Goal: Information Seeking & Learning: Learn about a topic

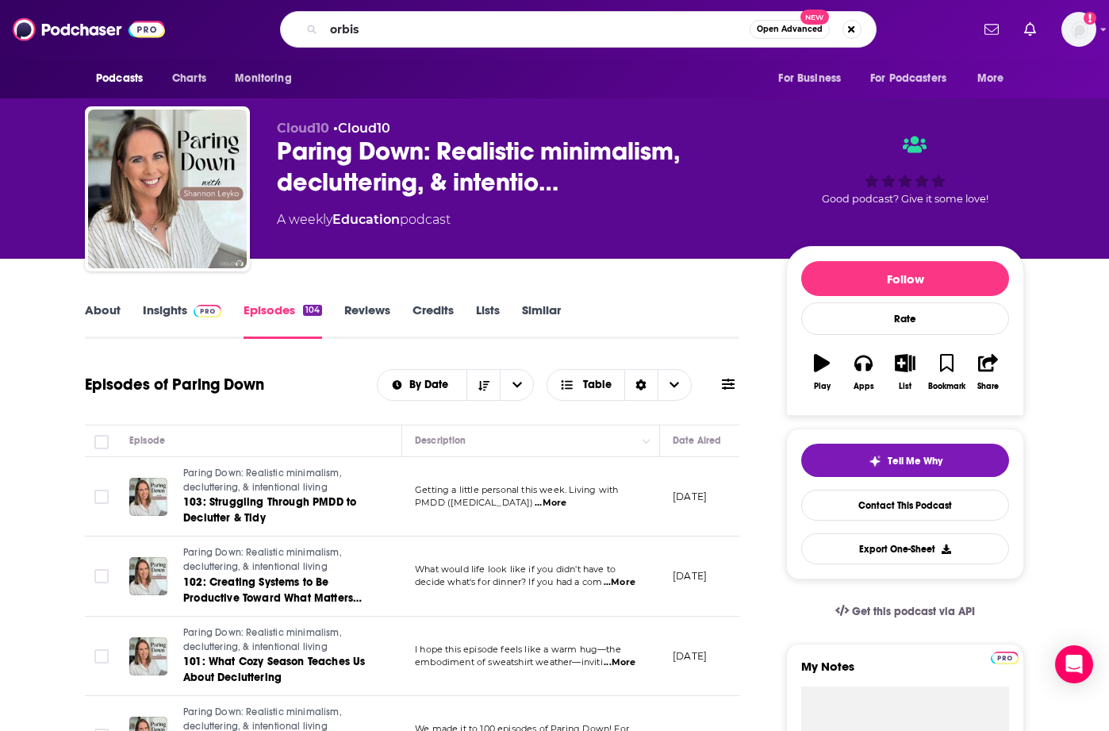
type input "orbis"
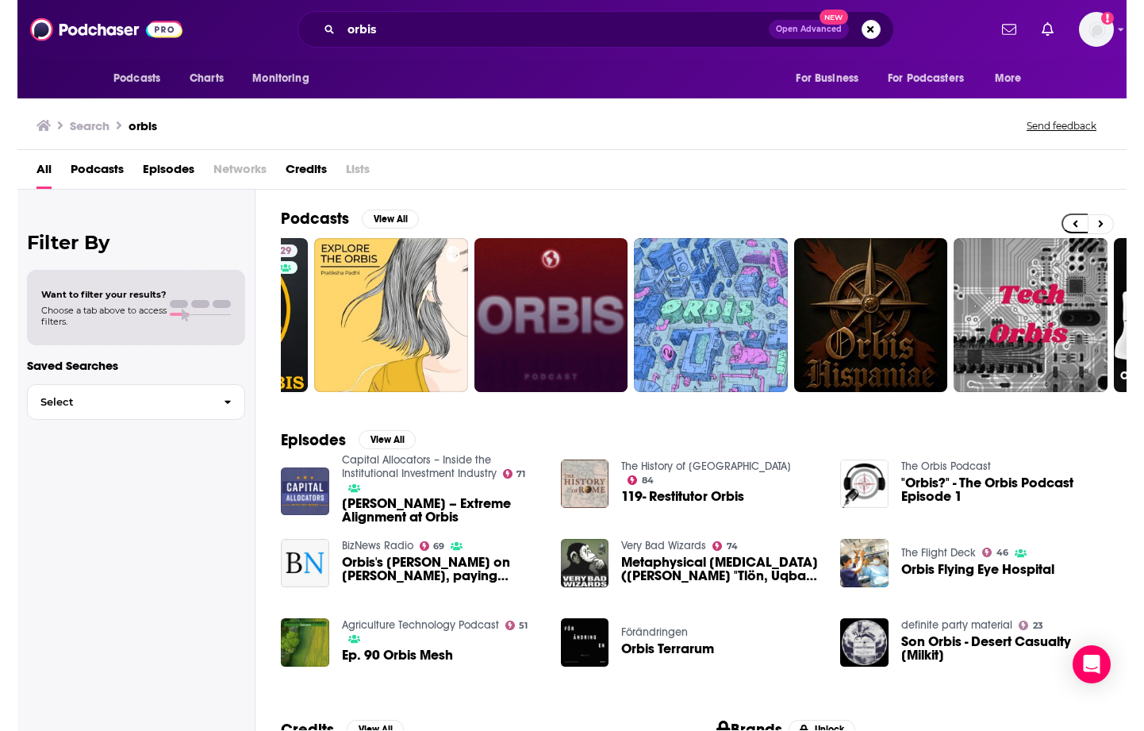
scroll to position [0, 86]
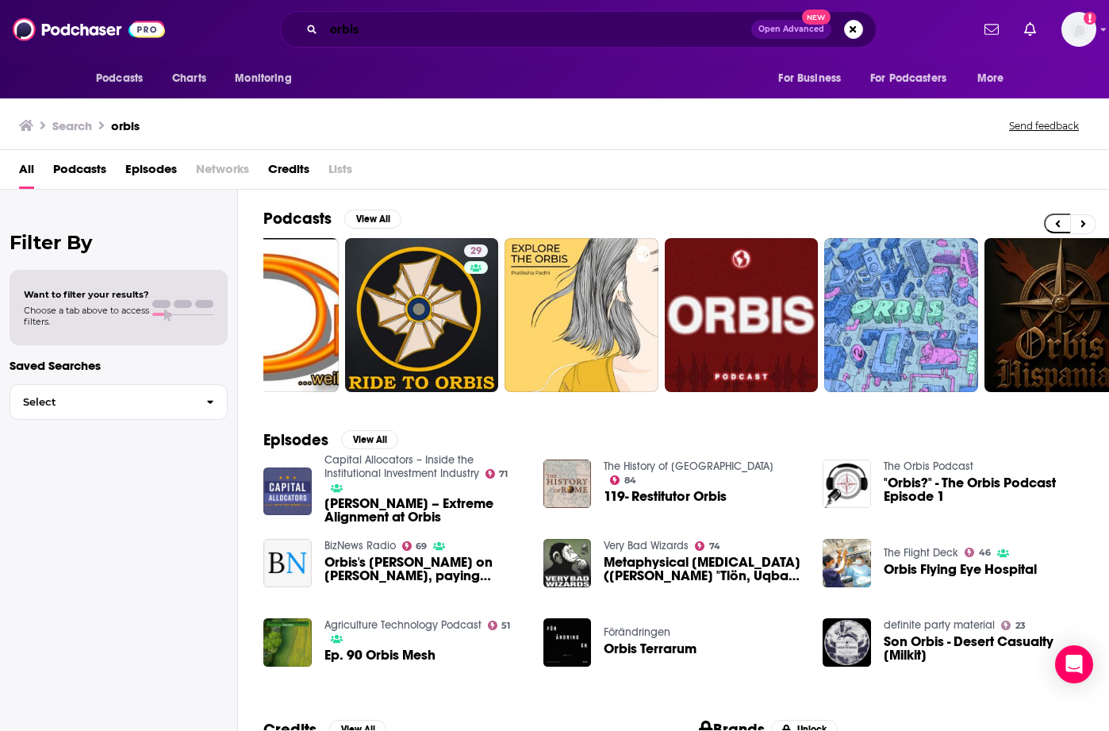
click at [370, 35] on input "orbis" at bounding box center [538, 29] width 428 height 25
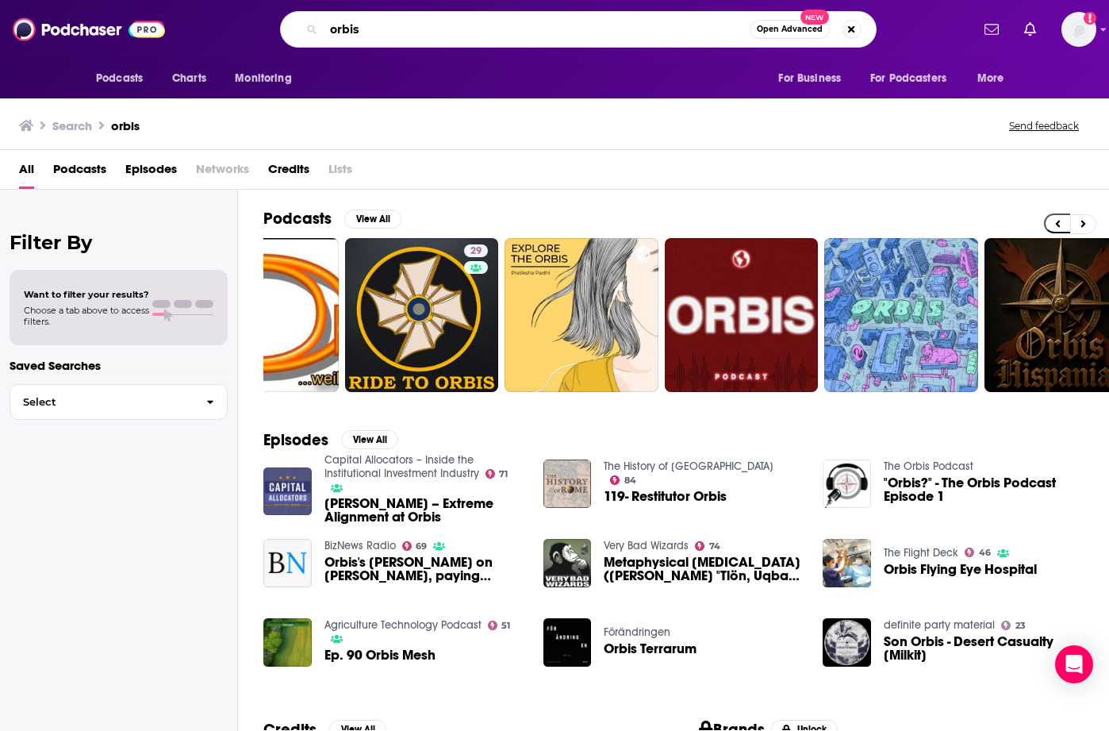
drag, startPoint x: 378, startPoint y: 35, endPoint x: 308, endPoint y: 30, distance: 70.0
click at [308, 30] on div "orbis Open Advanced New" at bounding box center [578, 29] width 597 height 36
type input "[PERSON_NAME]"
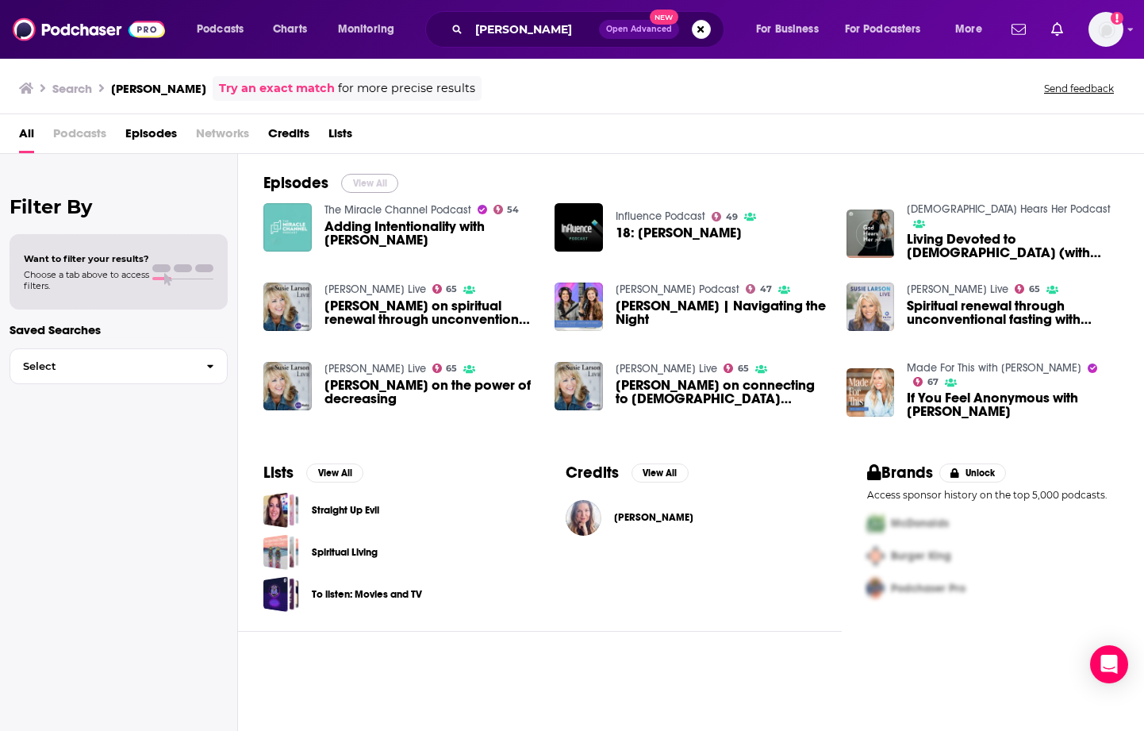
click at [363, 178] on button "View All" at bounding box center [369, 183] width 57 height 19
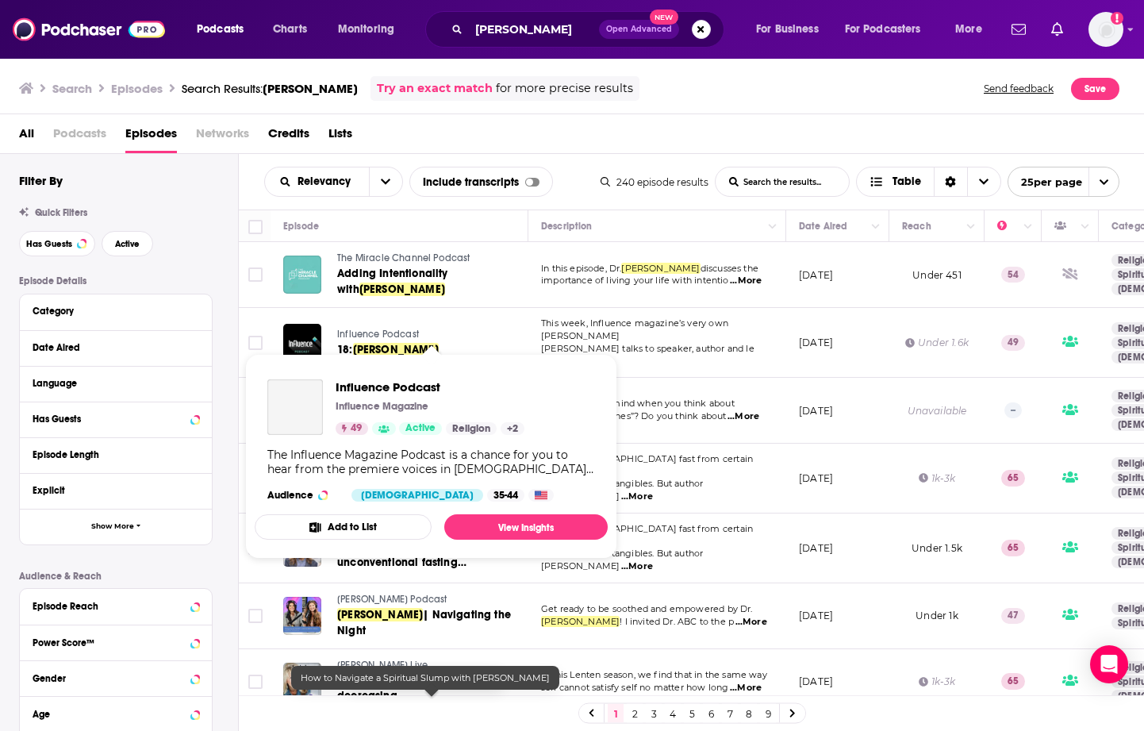
click at [353, 331] on span "Influence Podcast" at bounding box center [378, 333] width 82 height 11
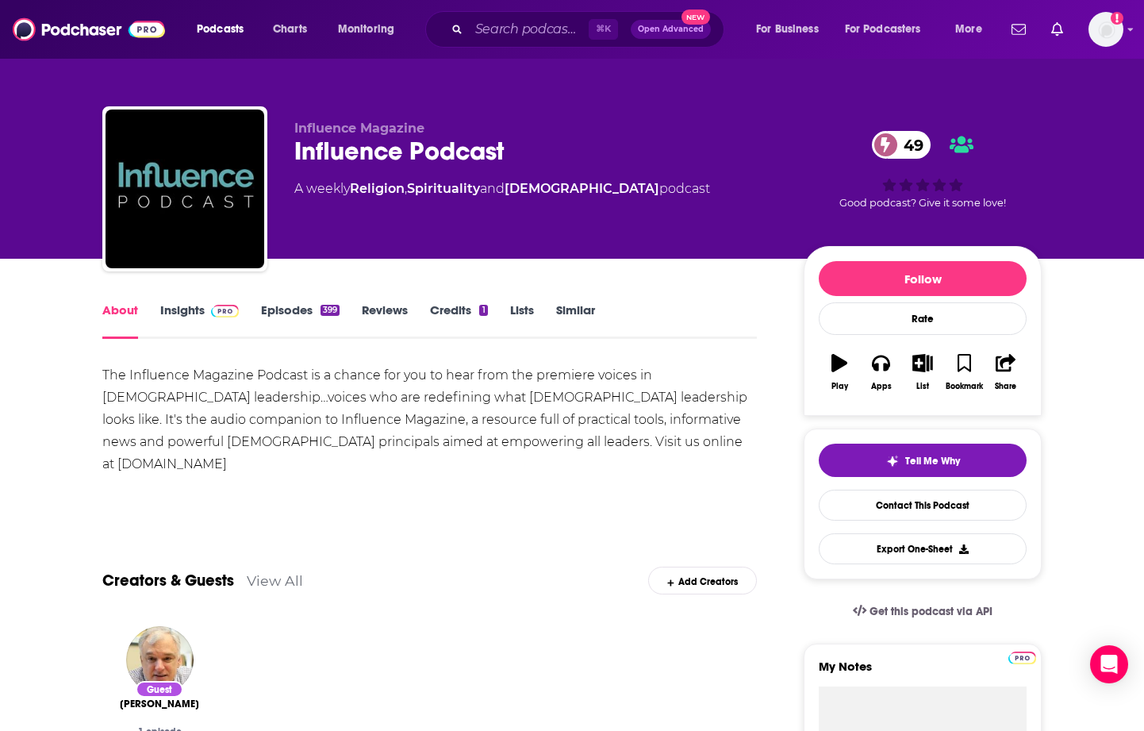
click at [215, 309] on img at bounding box center [225, 311] width 28 height 13
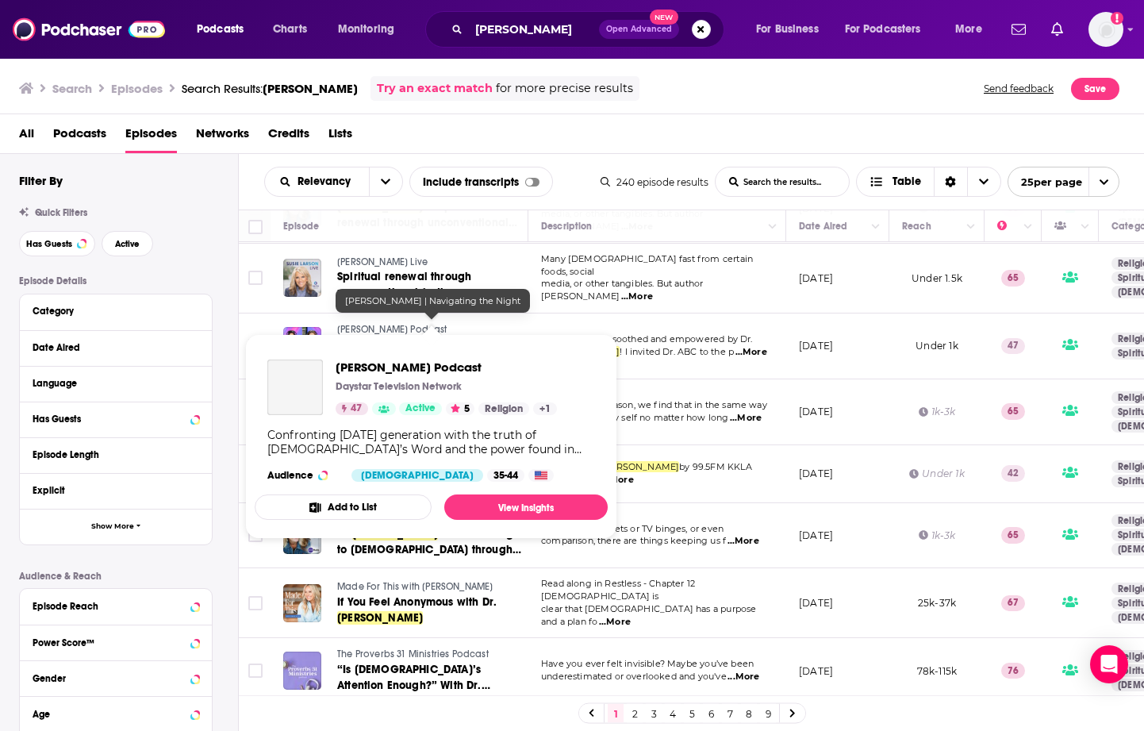
scroll to position [272, 1]
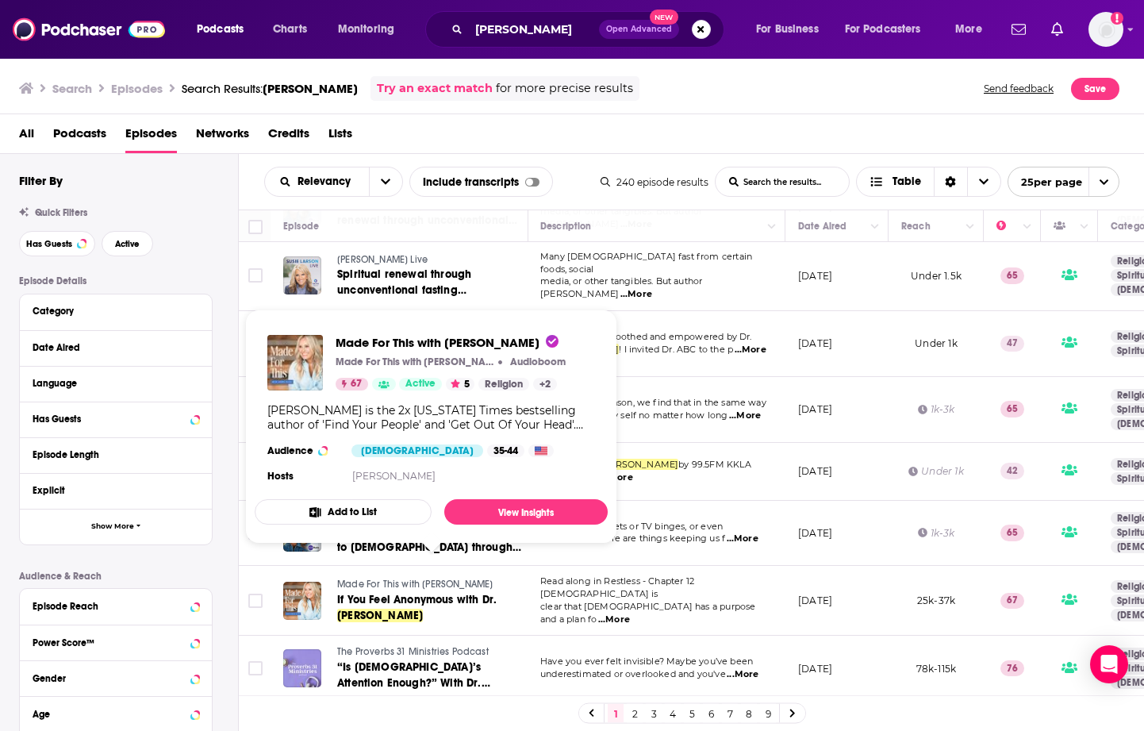
click at [231, 535] on div "Episode Details Category Date Aired Language Has Guests Episode Length Explicit…" at bounding box center [128, 521] width 219 height 493
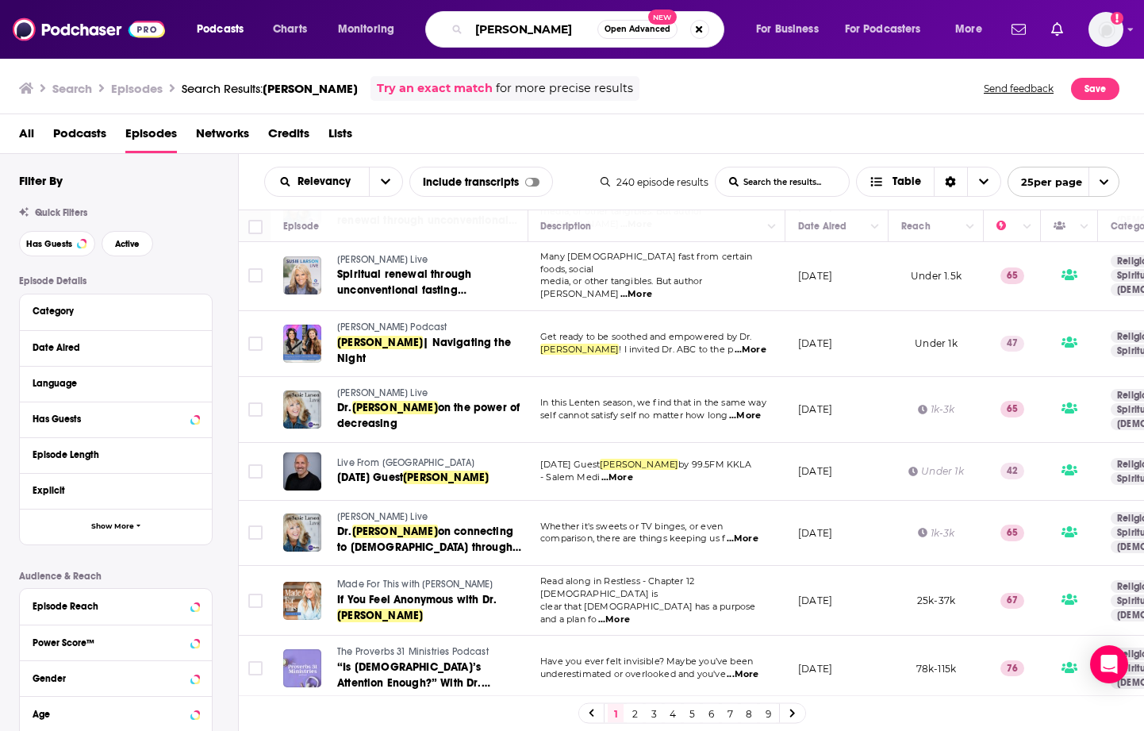
drag, startPoint x: 579, startPoint y: 32, endPoint x: 459, endPoint y: 22, distance: 120.2
click at [459, 22] on div "[PERSON_NAME] Open Advanced New" at bounding box center [574, 29] width 299 height 36
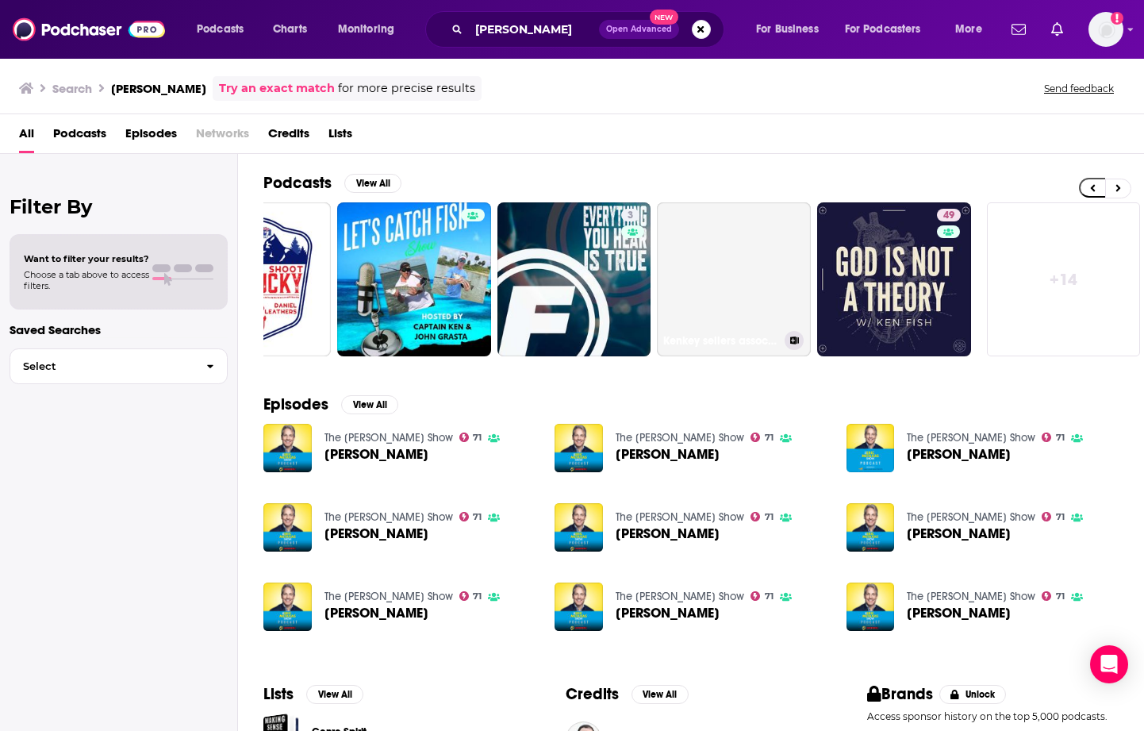
scroll to position [0, 577]
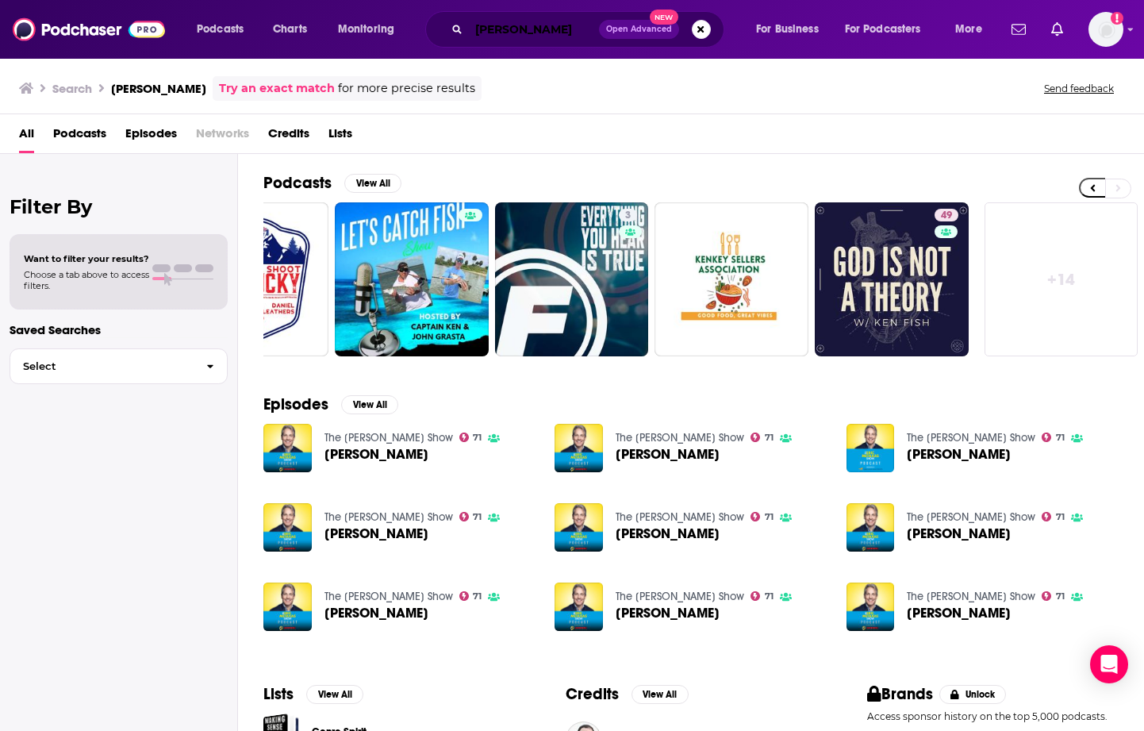
click at [531, 29] on input "[PERSON_NAME]" at bounding box center [534, 29] width 130 height 25
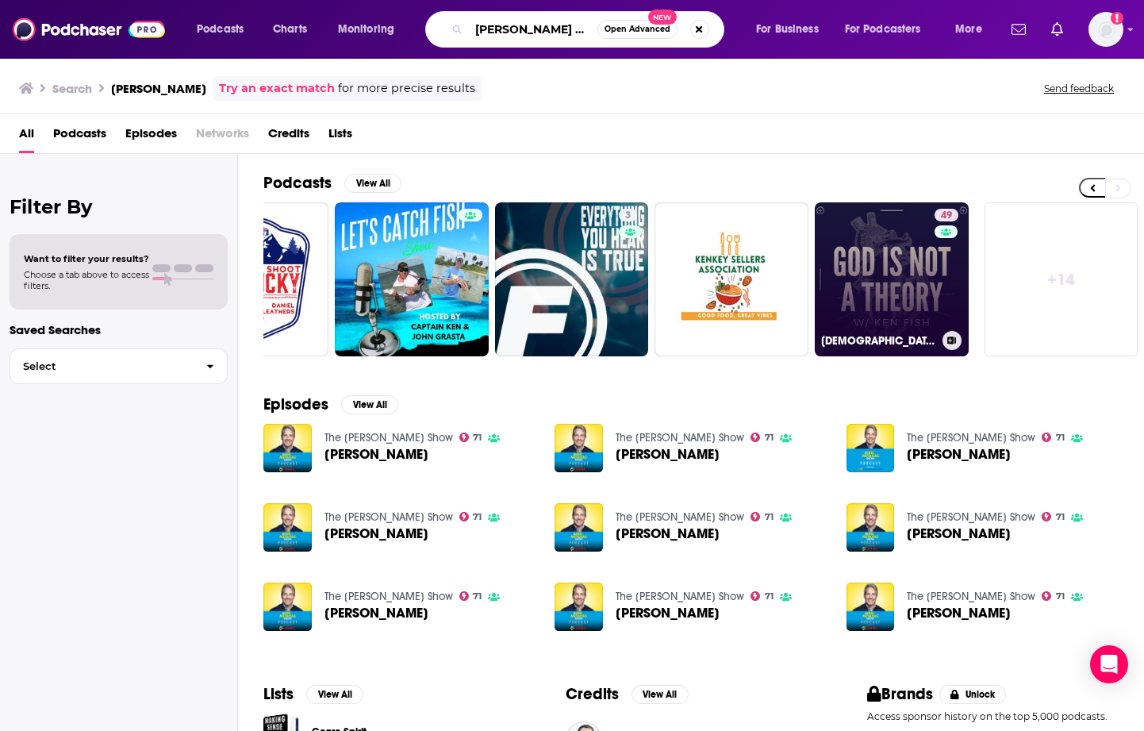
type input "[PERSON_NAME] orbi"
click at [879, 309] on link "49 [DEMOGRAPHIC_DATA] Is Not A Theory" at bounding box center [892, 279] width 154 height 154
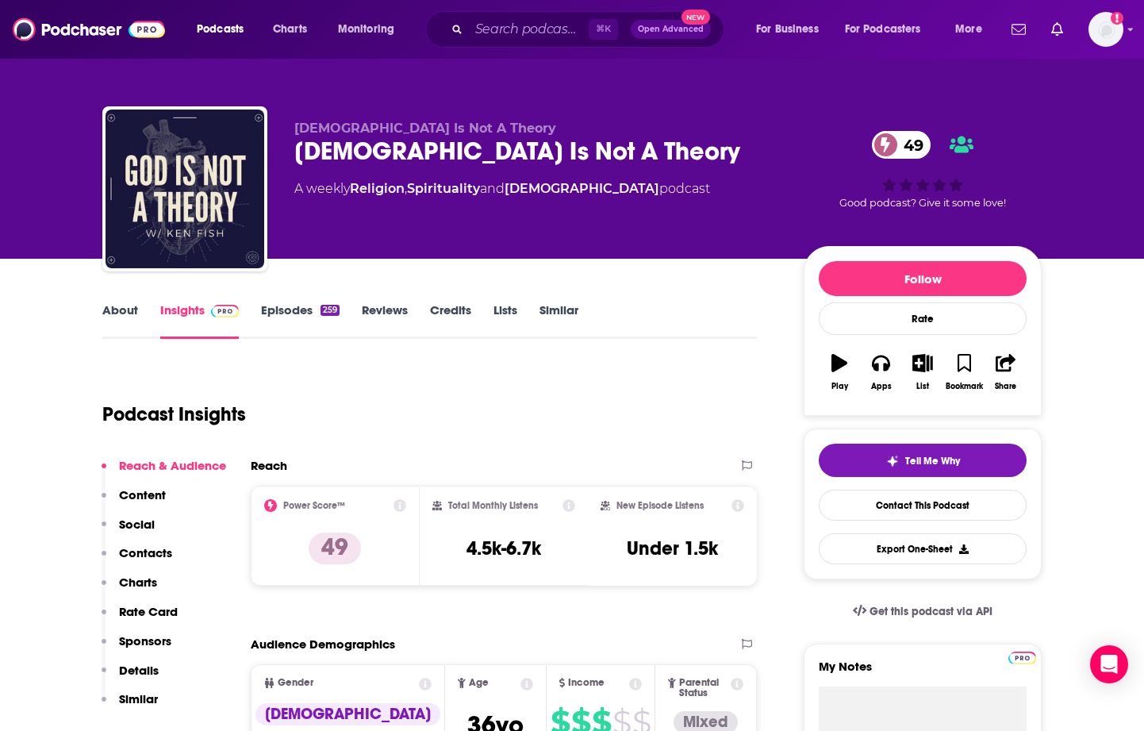
click at [283, 308] on link "Episodes 259" at bounding box center [300, 320] width 79 height 36
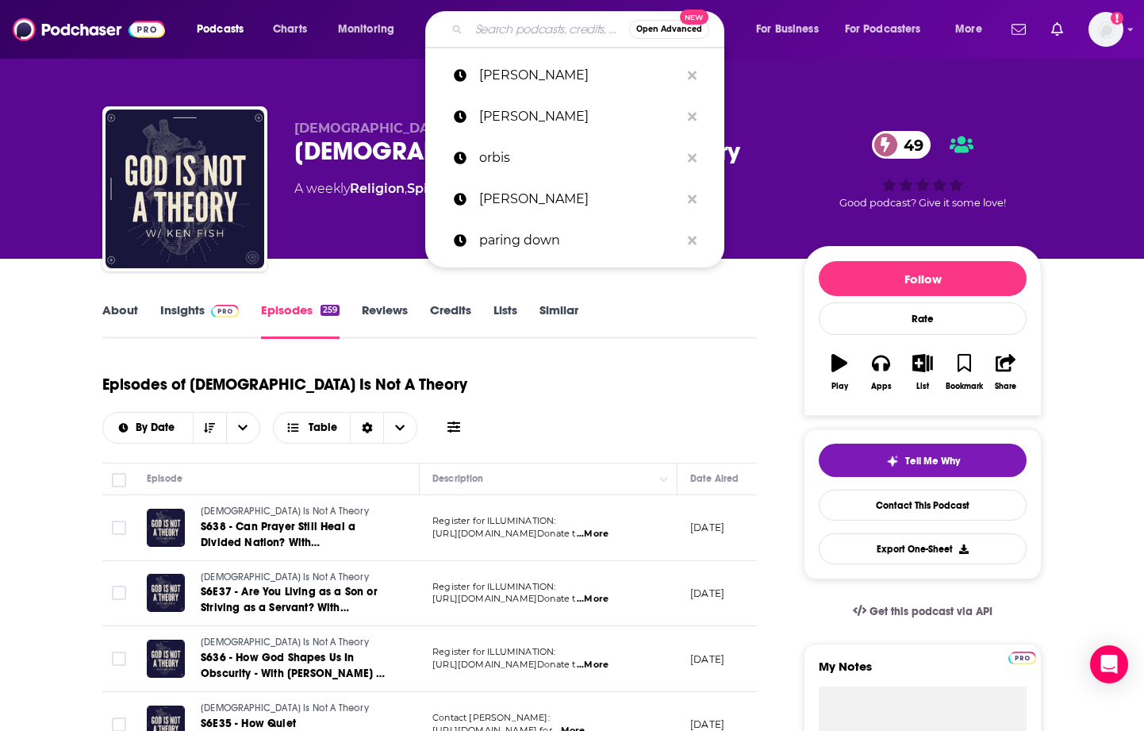
click at [537, 29] on input "Search podcasts, credits, & more..." at bounding box center [549, 29] width 160 height 25
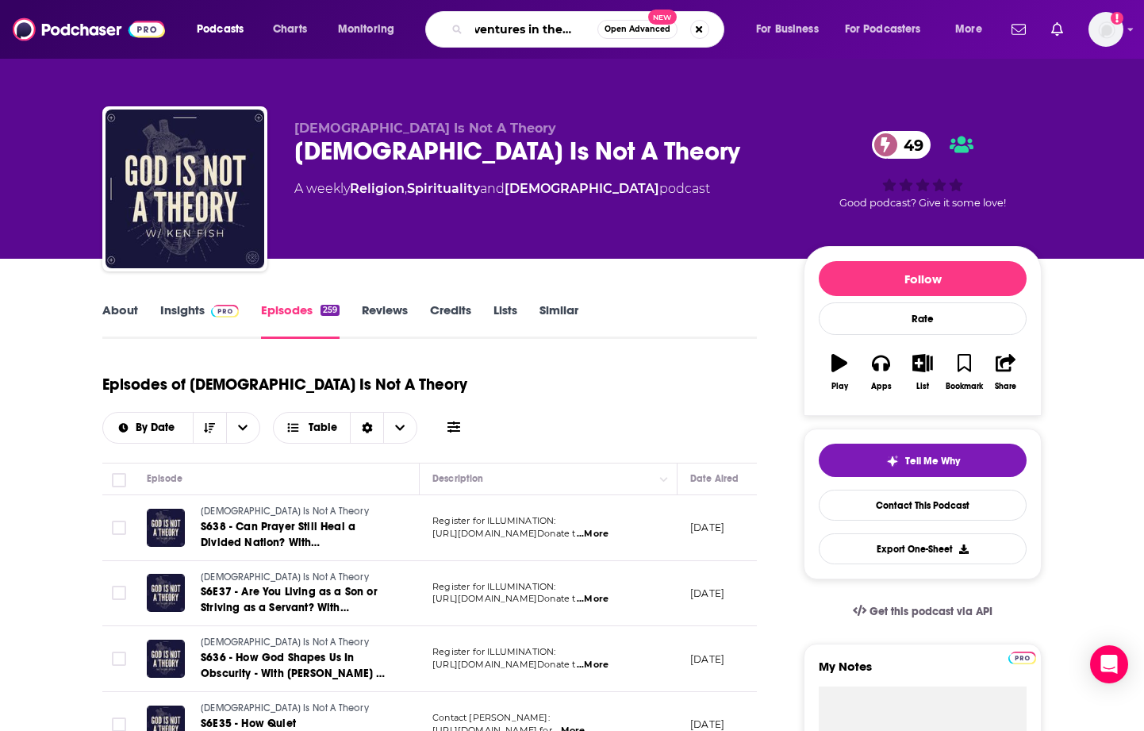
type input "adventures in the spirit"
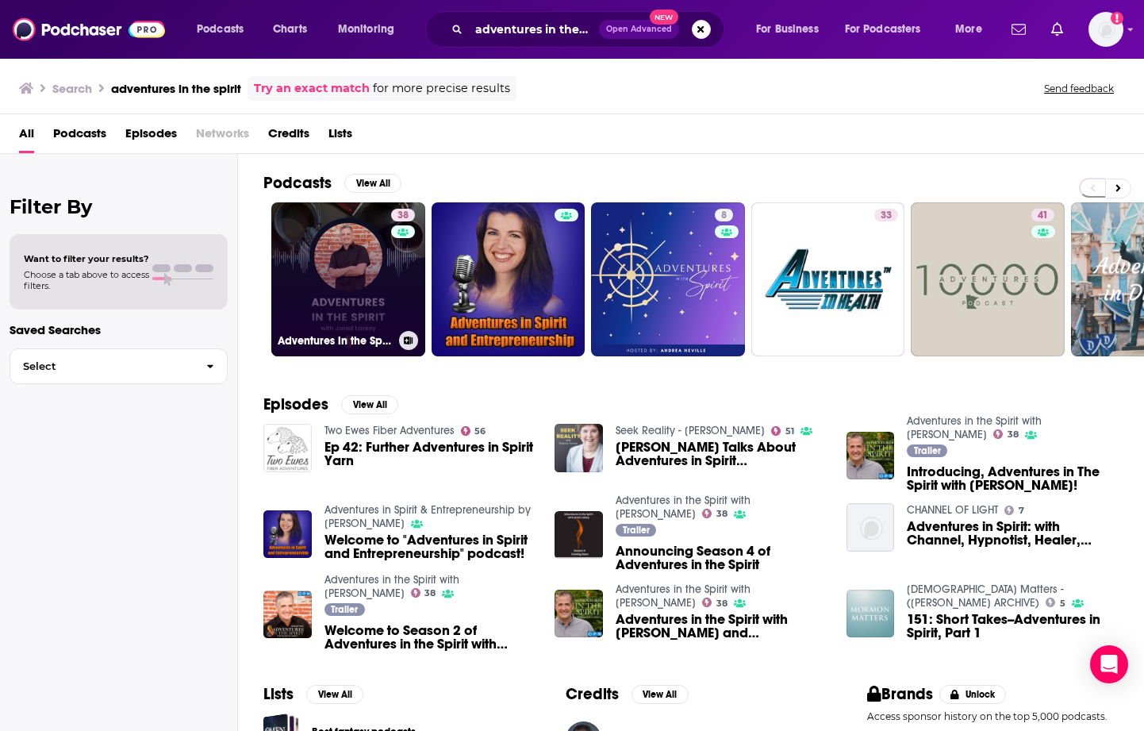
click at [358, 294] on link "38 Adventures in the Spirit with [PERSON_NAME]" at bounding box center [348, 279] width 154 height 154
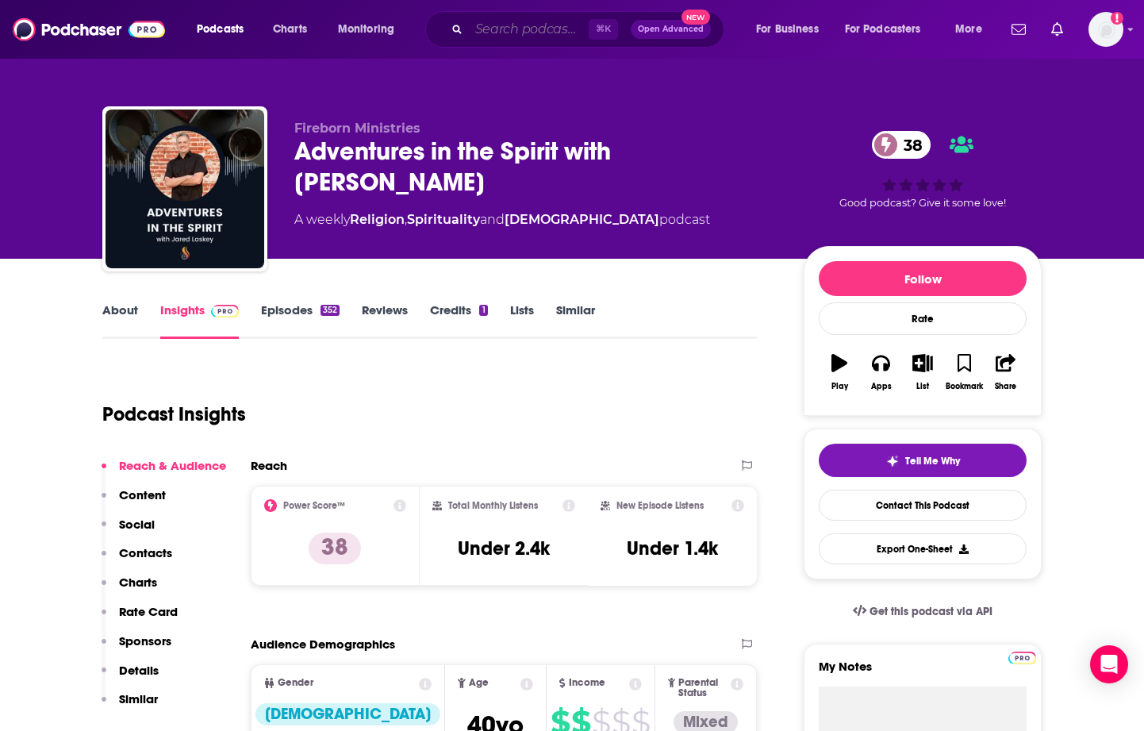
click at [529, 33] on input "Search podcasts, credits, & more..." at bounding box center [529, 29] width 120 height 25
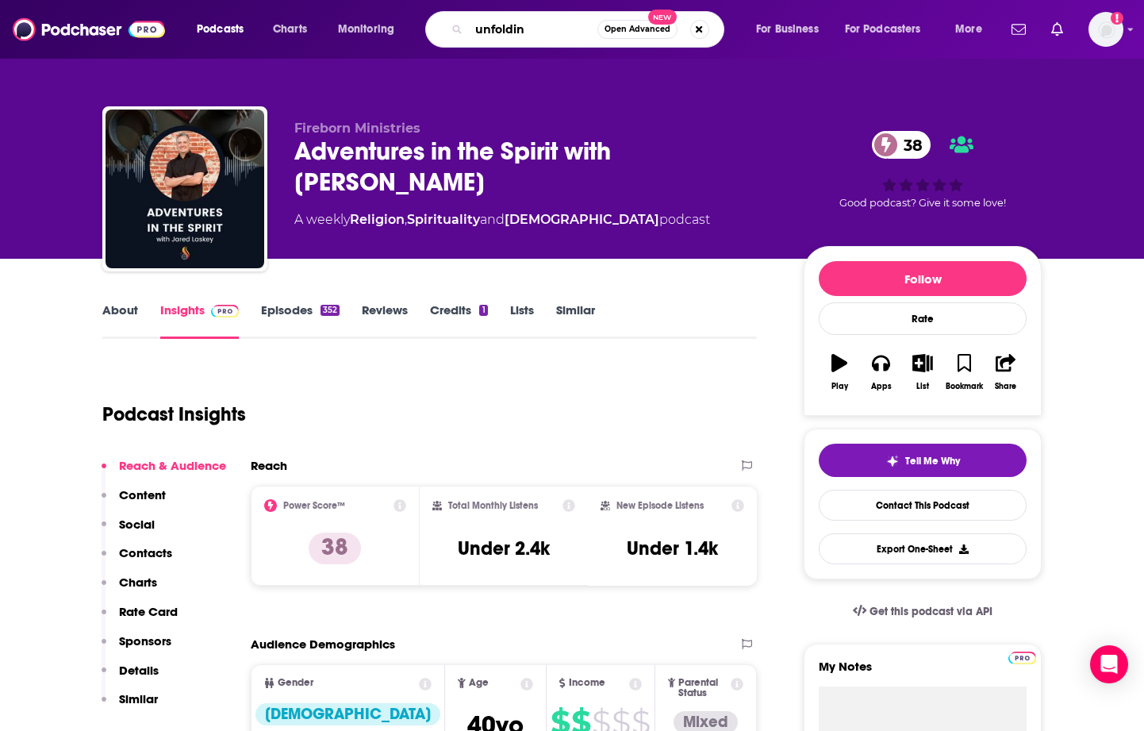
type input "unfolding"
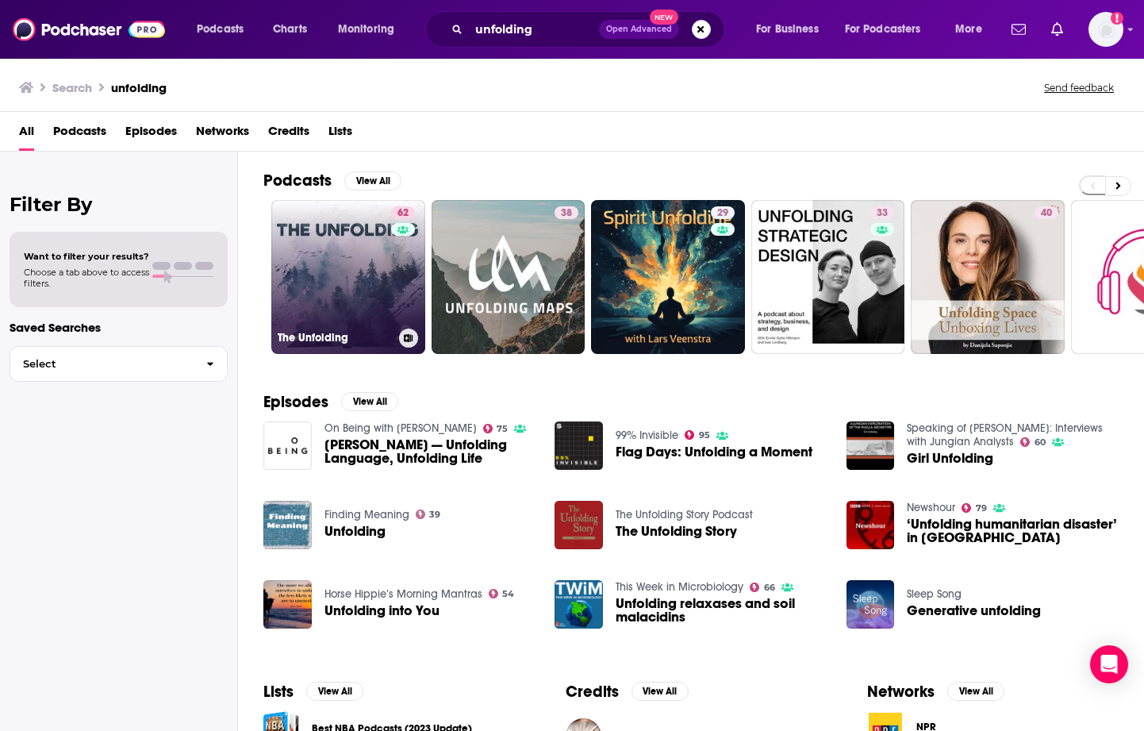
click at [381, 252] on link "62 The Unfolding" at bounding box center [348, 277] width 154 height 154
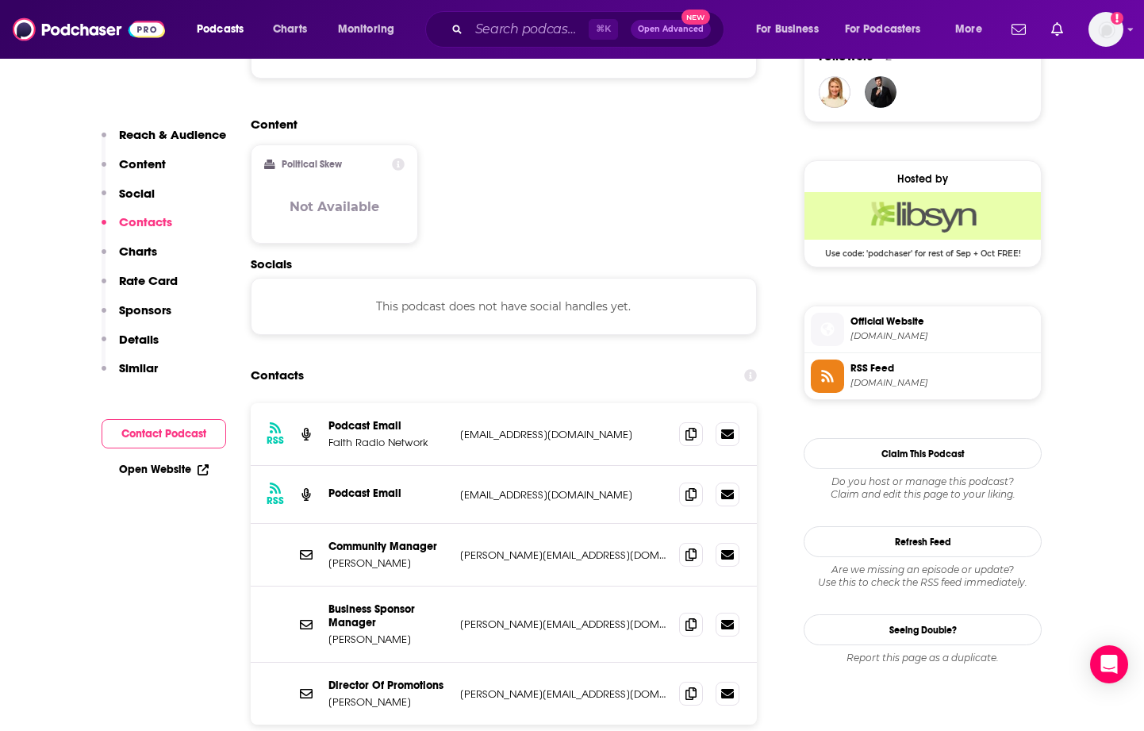
scroll to position [1201, 0]
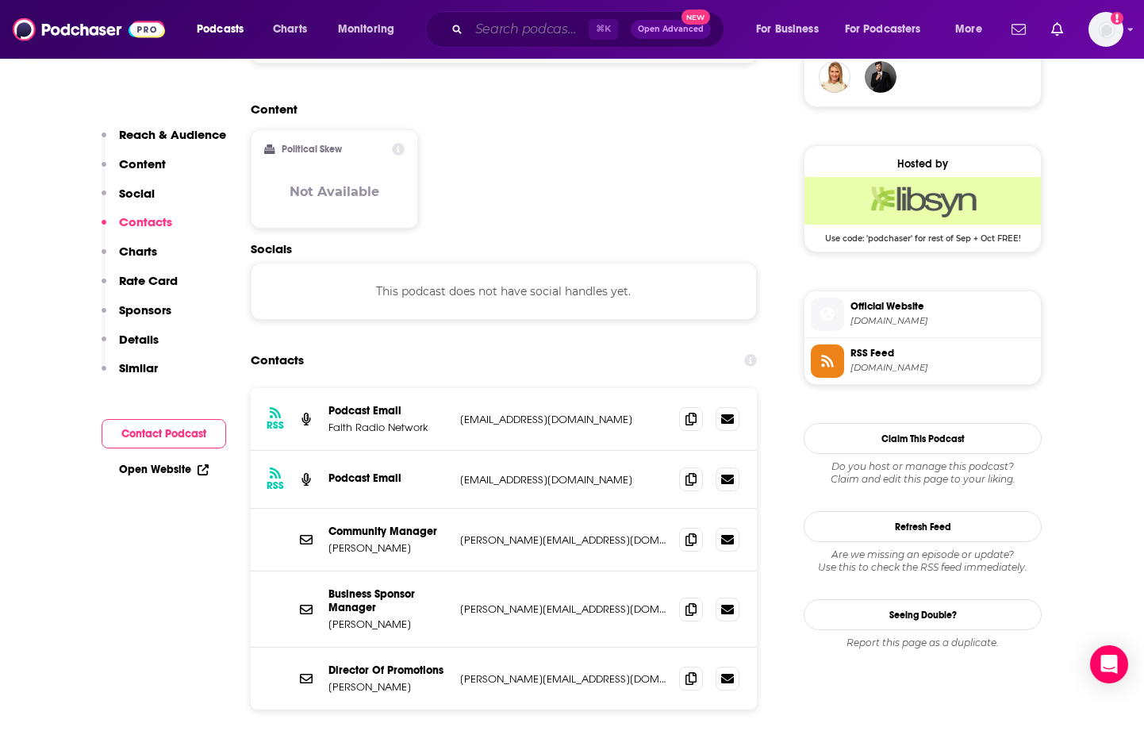
click at [484, 33] on input "Search podcasts, credits, & more..." at bounding box center [529, 29] width 120 height 25
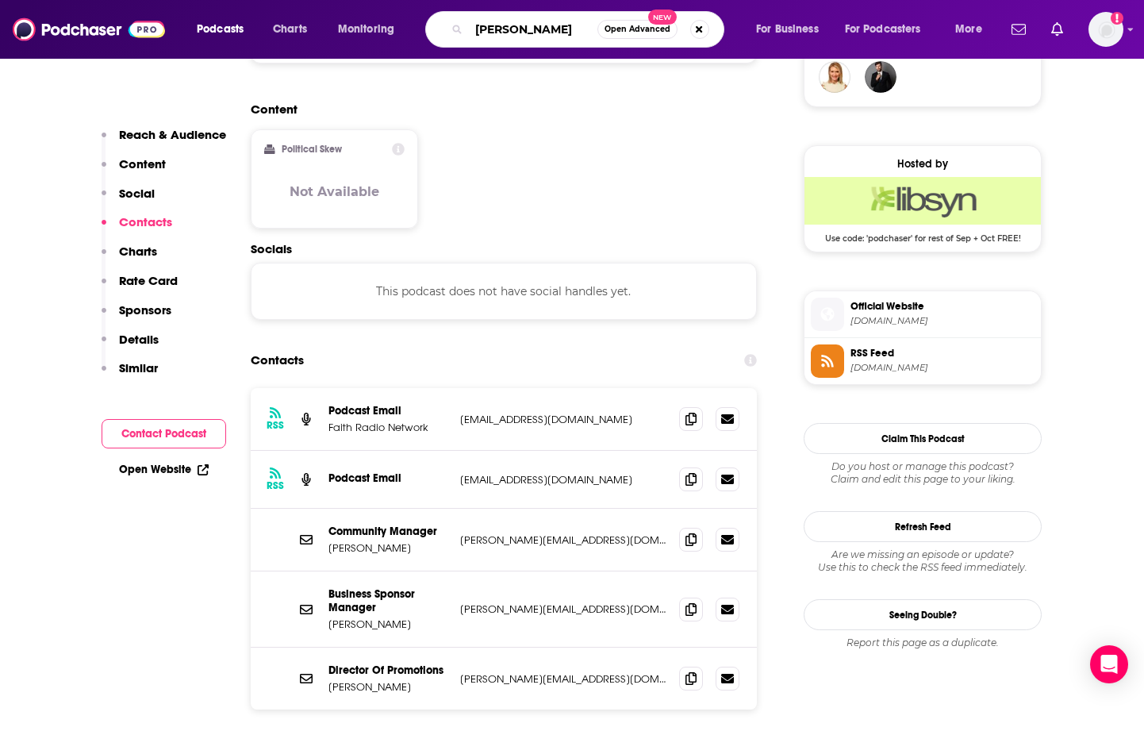
type input "[PERSON_NAME]"
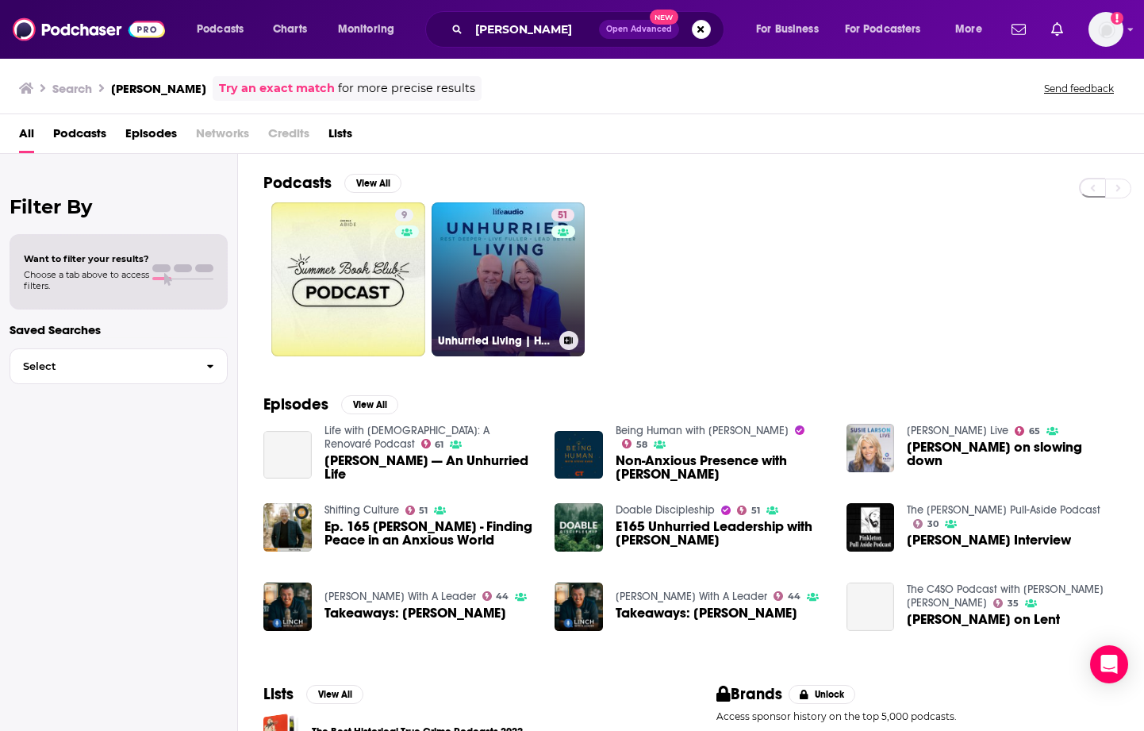
click at [511, 272] on link "51 Unhurried Living | Helping [DEMOGRAPHIC_DATA] Rest Deeper & Lead Better" at bounding box center [509, 279] width 154 height 154
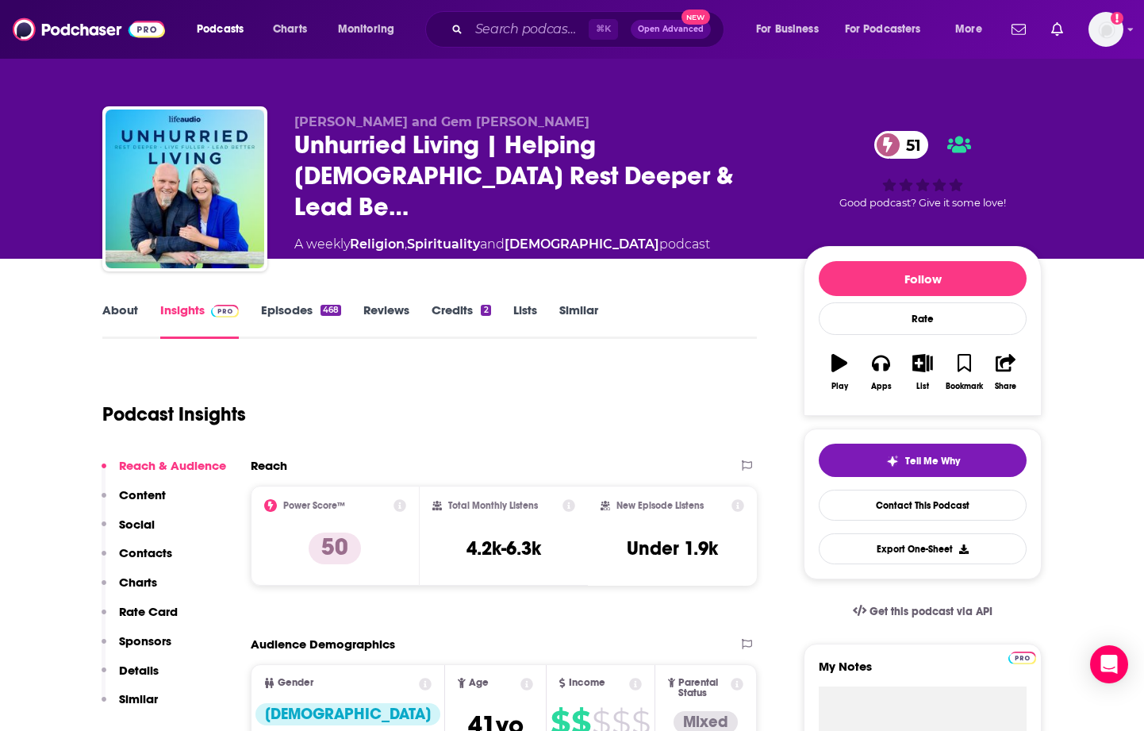
click at [286, 305] on link "Episodes 468" at bounding box center [301, 320] width 80 height 36
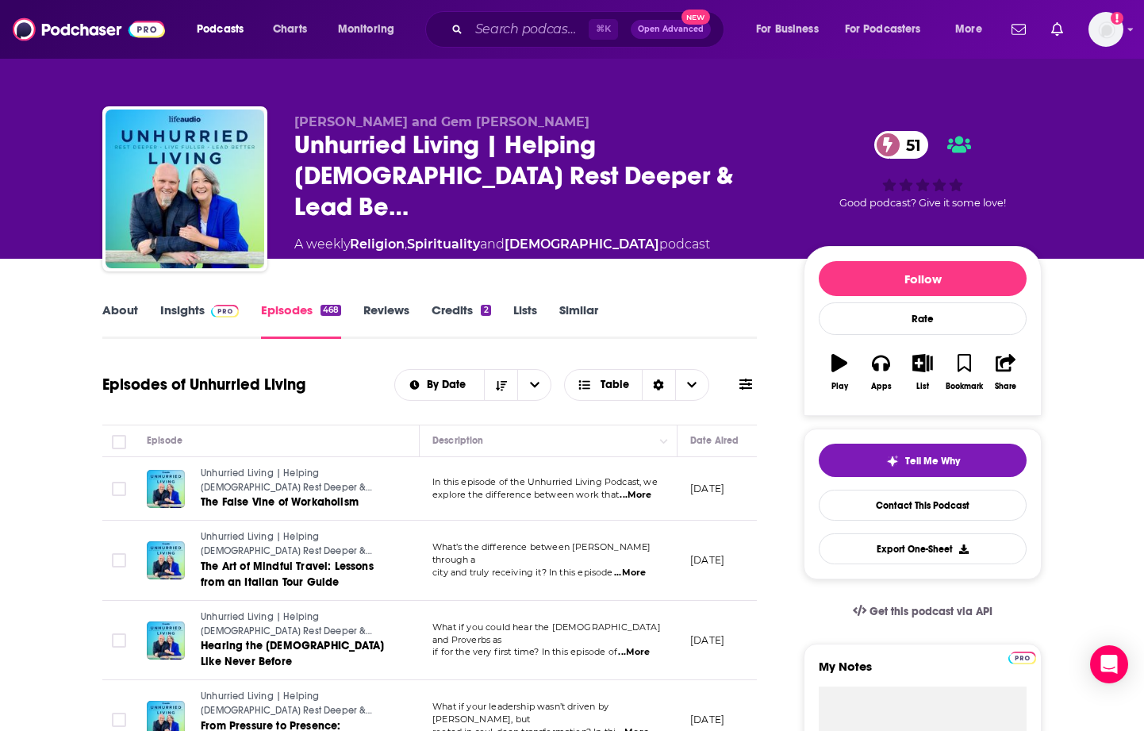
click at [632, 496] on span "...More" at bounding box center [636, 495] width 32 height 13
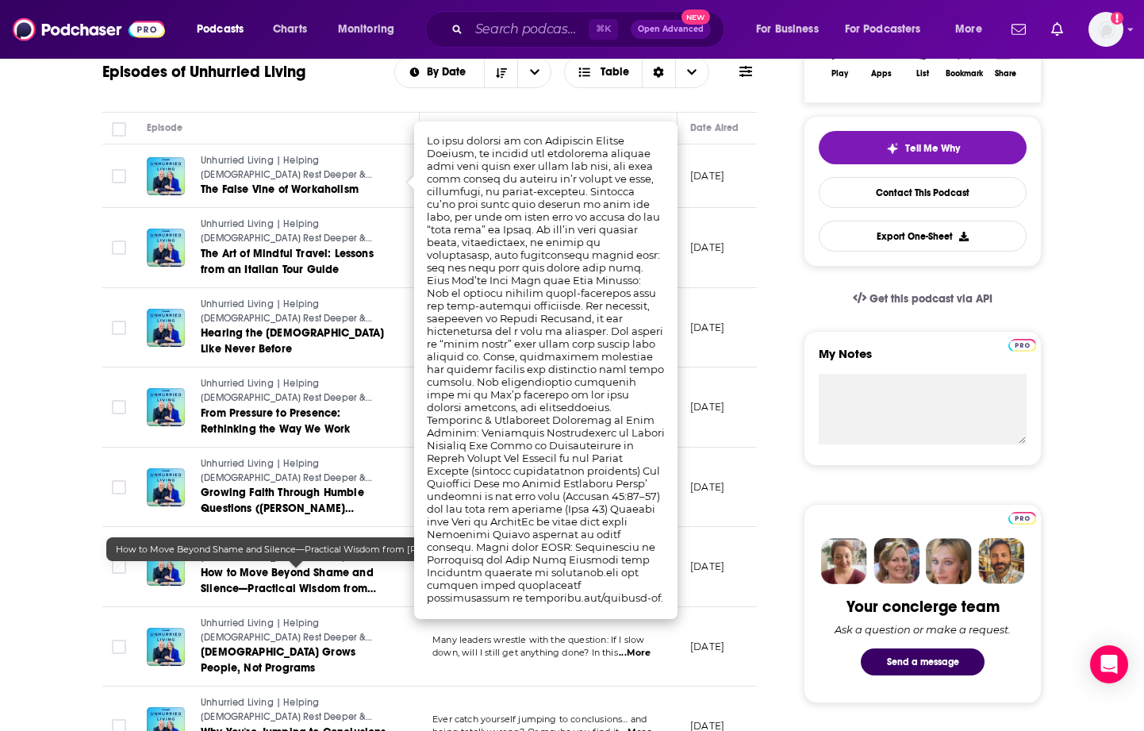
scroll to position [314, 0]
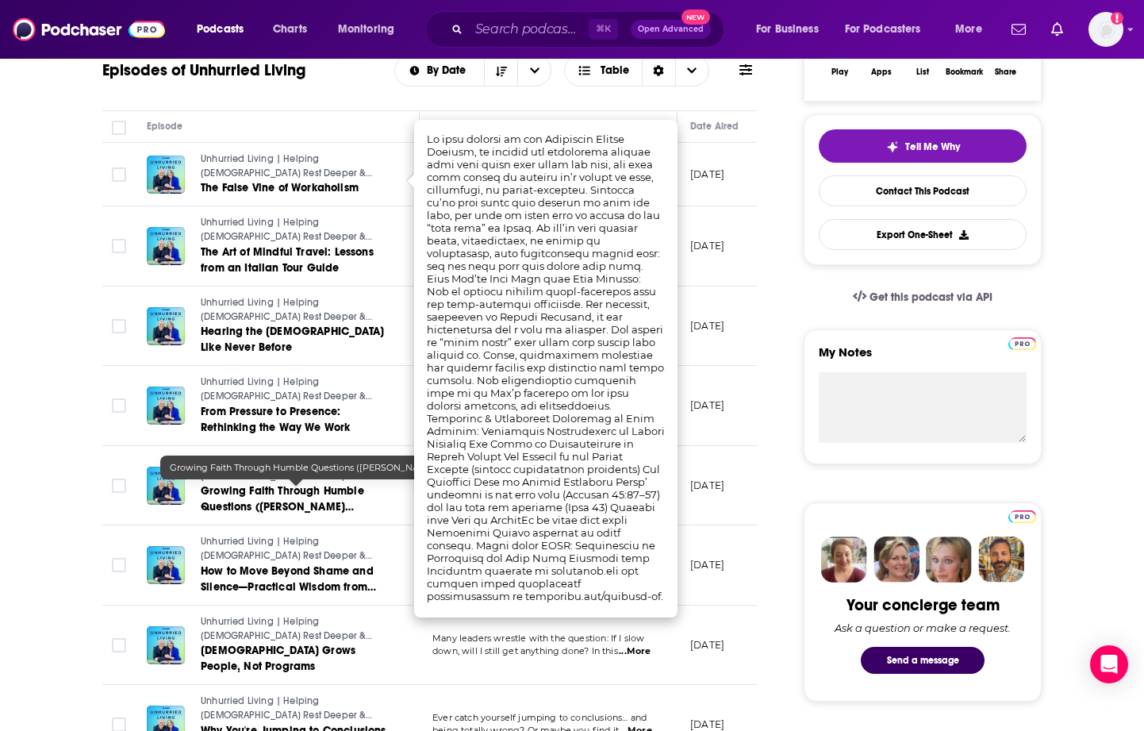
click at [265, 505] on span "Growing Faith Through Humble Questions ([PERSON_NAME][GEOGRAPHIC_DATA])" at bounding box center [282, 506] width 163 height 45
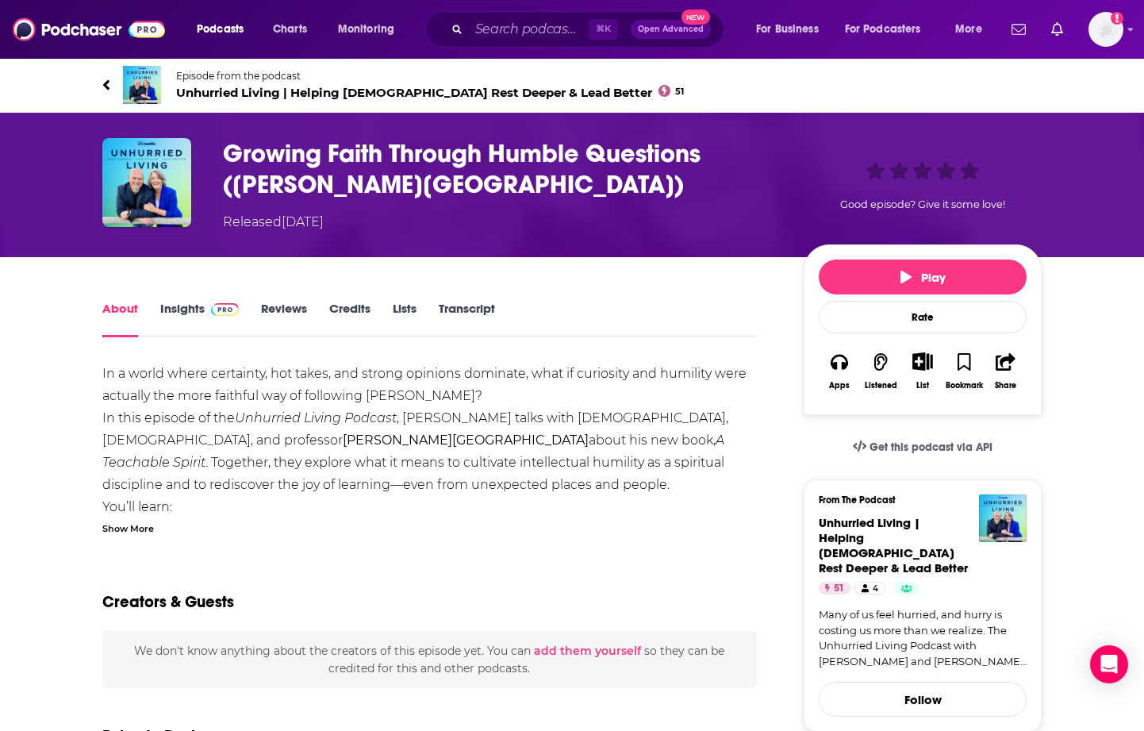
click at [190, 308] on link "Insights" at bounding box center [199, 319] width 79 height 36
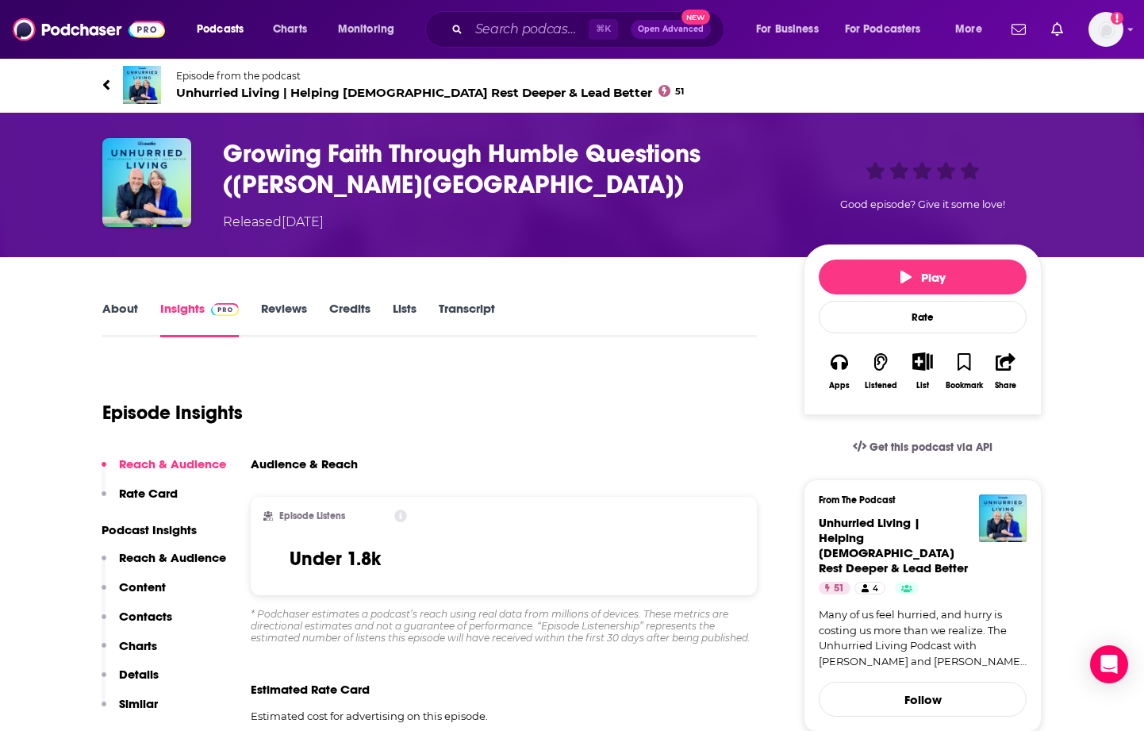
click at [282, 306] on link "Reviews" at bounding box center [284, 319] width 46 height 36
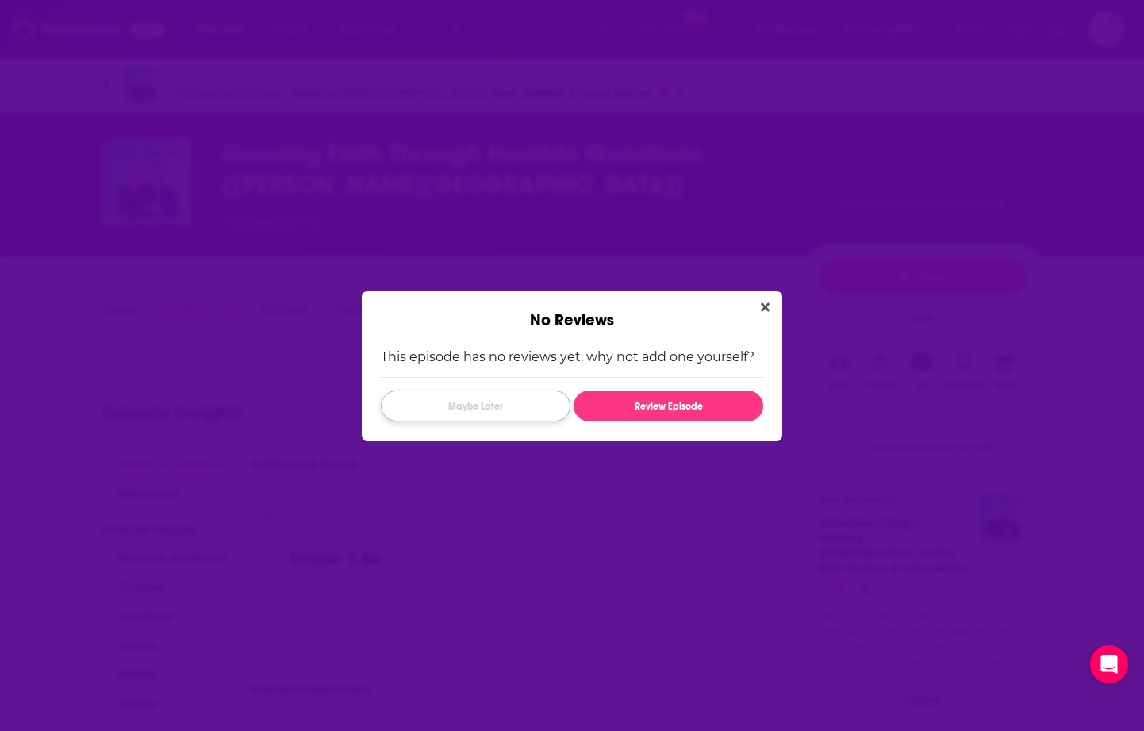
click at [533, 405] on button "Maybe Later" at bounding box center [476, 405] width 190 height 31
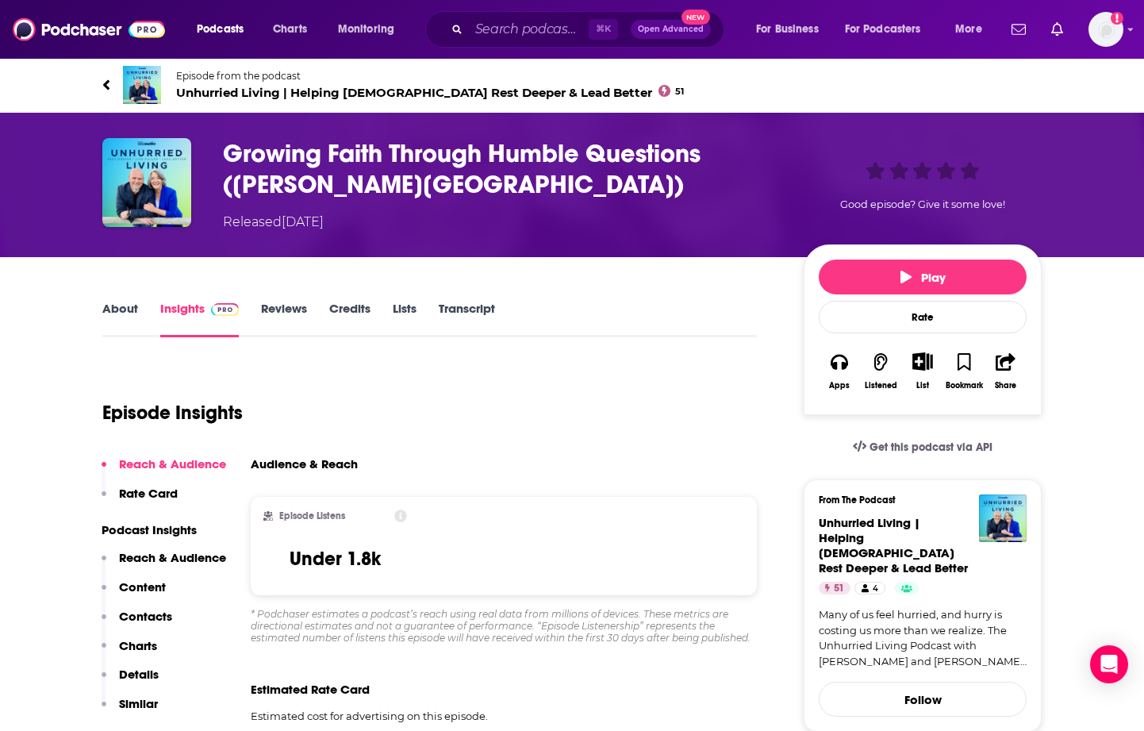
click at [479, 305] on link "Transcript" at bounding box center [467, 319] width 56 height 36
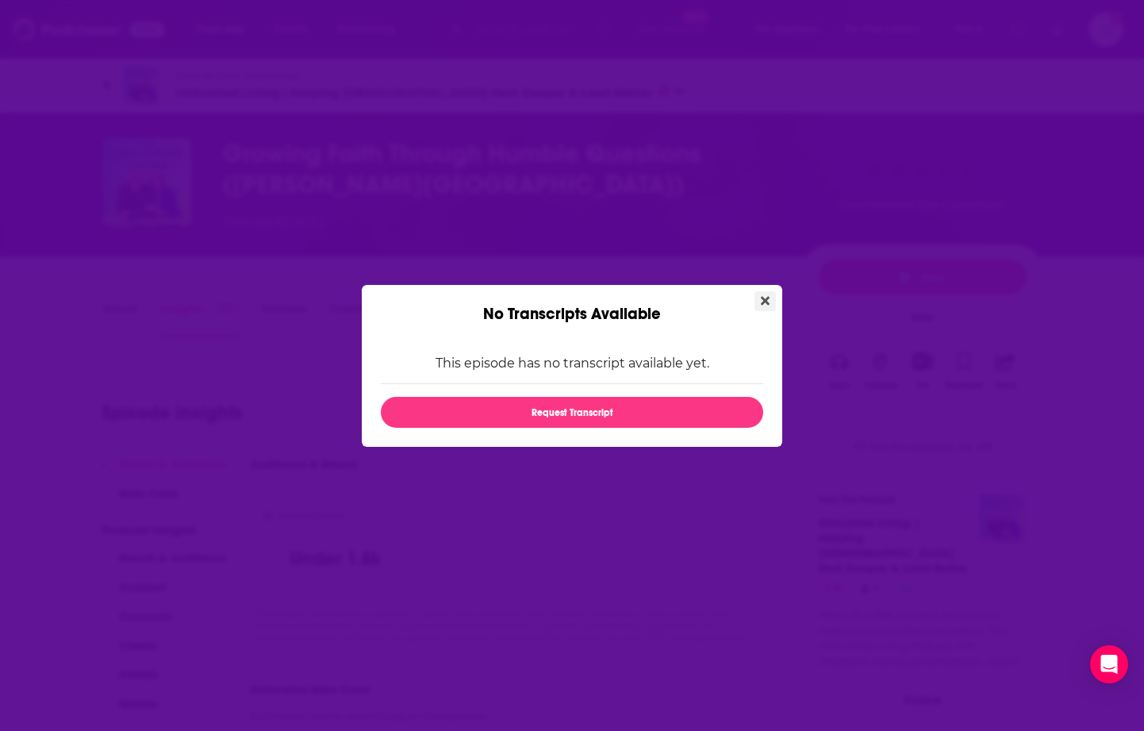
click at [765, 291] on button "Close" at bounding box center [765, 301] width 21 height 20
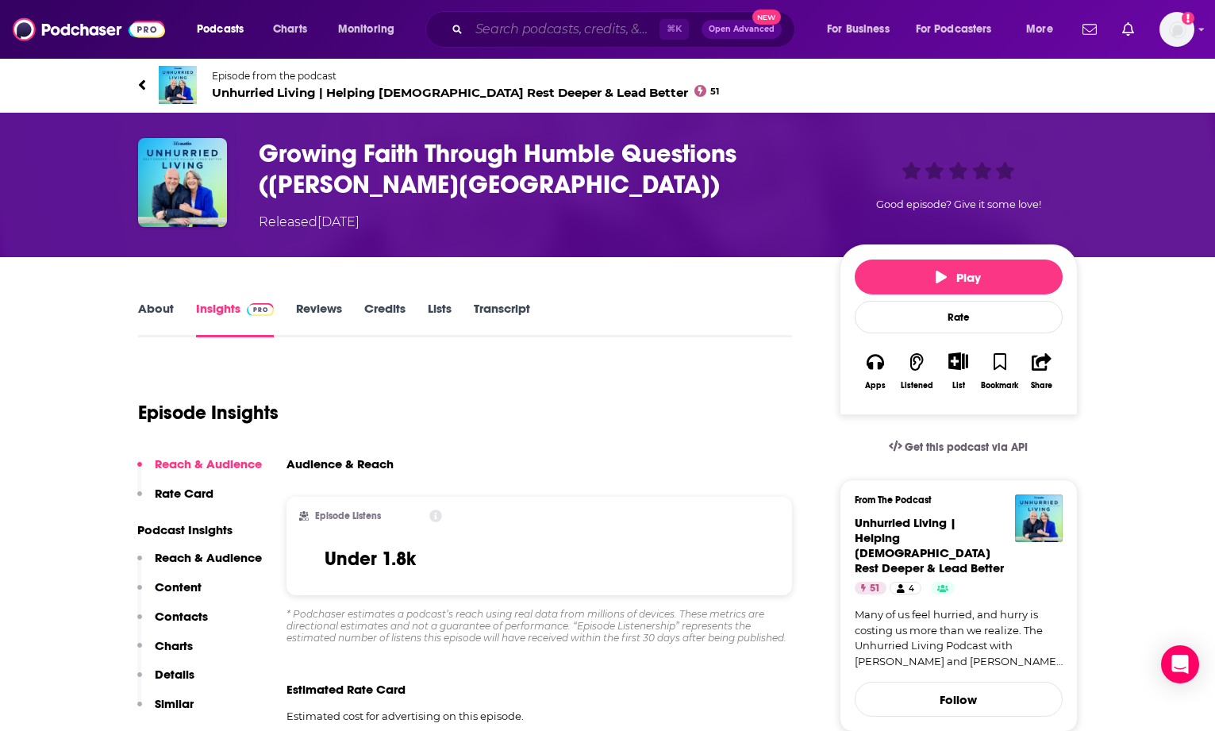
click at [629, 29] on input "Search podcasts, credits, & more..." at bounding box center [564, 29] width 190 height 25
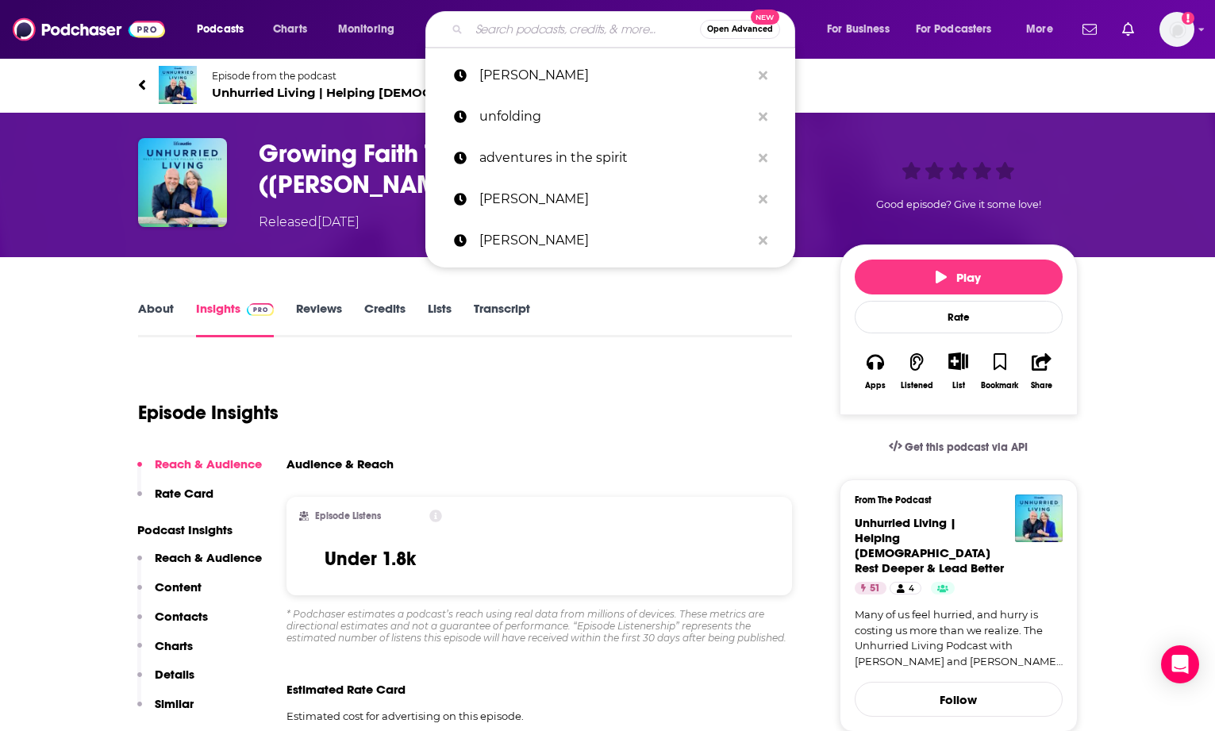
paste input "The Post-Christian Podcast:"
type input "The Post-Christian Podcast:"
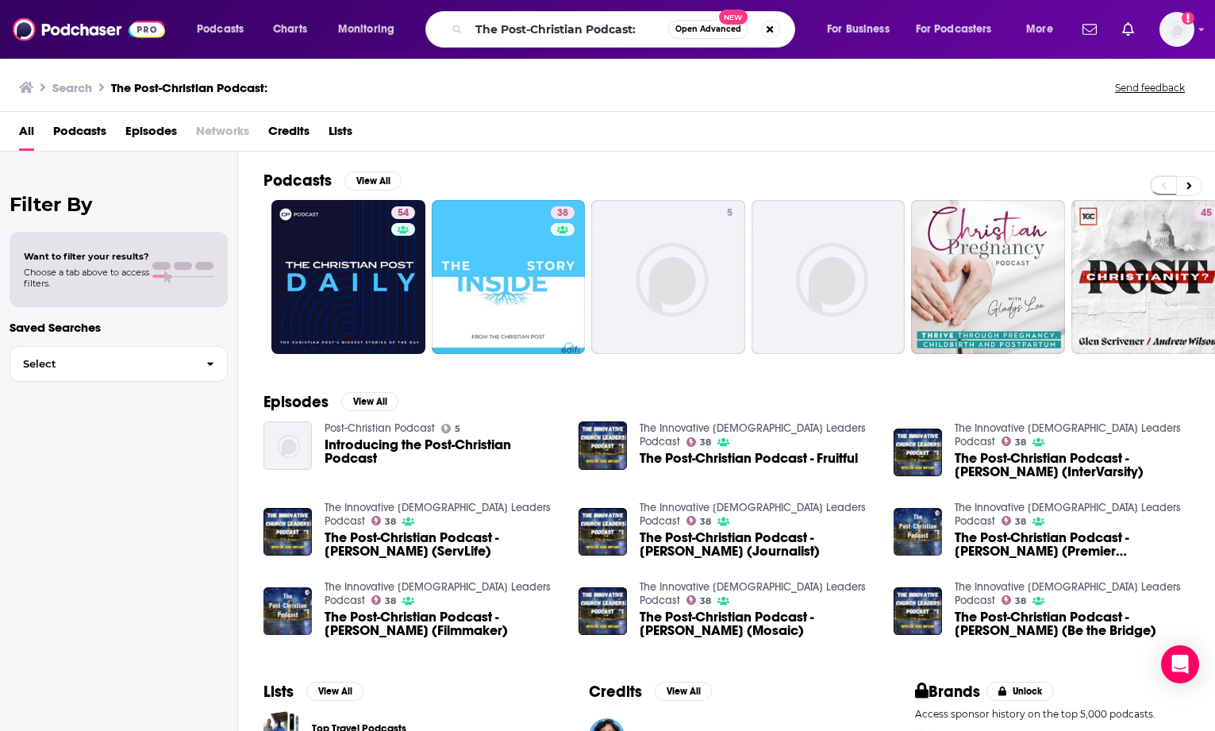
click at [798, 28] on div "The Post-Christian Podcast: Open Advanced New" at bounding box center [625, 29] width 370 height 36
click at [802, 25] on div "The Post-Christian Podcast: Open Advanced New" at bounding box center [625, 29] width 370 height 36
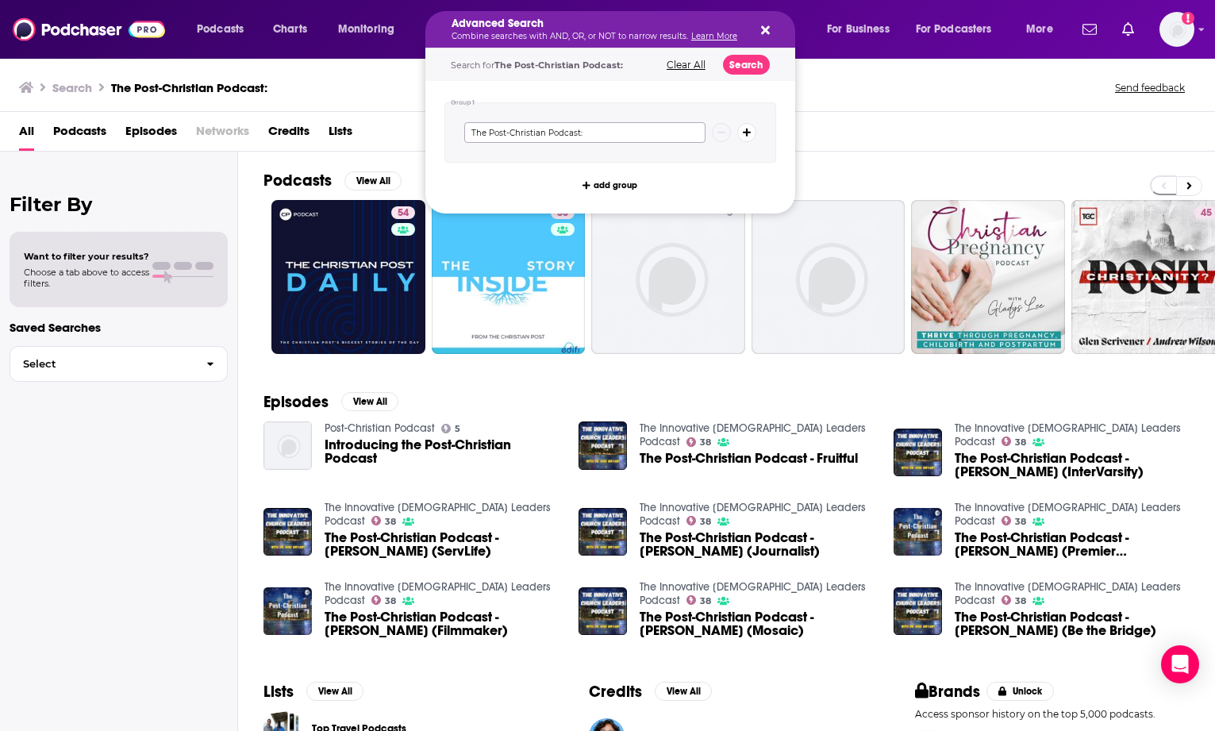
click at [570, 132] on input "The Post-Christian Podcast:" at bounding box center [584, 132] width 241 height 21
click at [595, 129] on input "The Post-Christian Podcast:" at bounding box center [584, 132] width 241 height 21
type input "The Post-Christian Podcast"
click at [861, 131] on div "All Podcasts Episodes Networks Credits Lists" at bounding box center [610, 134] width 1183 height 33
drag, startPoint x: 500, startPoint y: 31, endPoint x: 446, endPoint y: 30, distance: 54.0
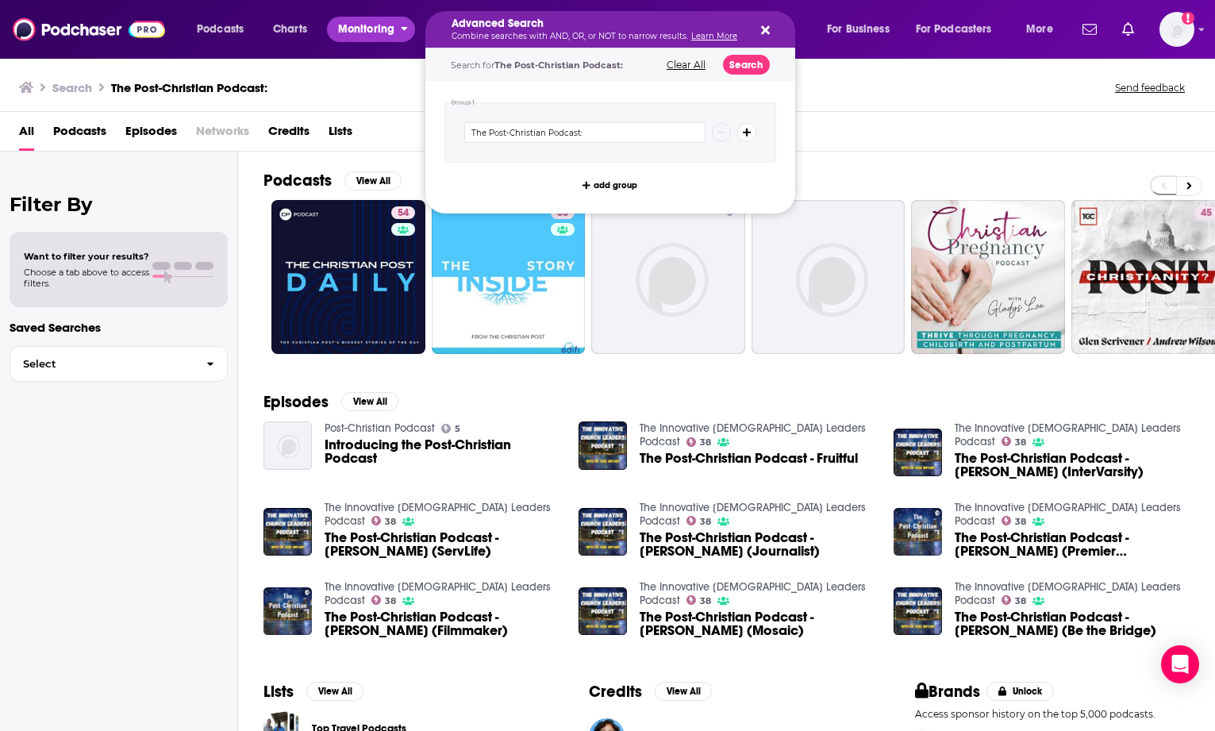
click at [407, 19] on span "open menu" at bounding box center [404, 24] width 7 height 13
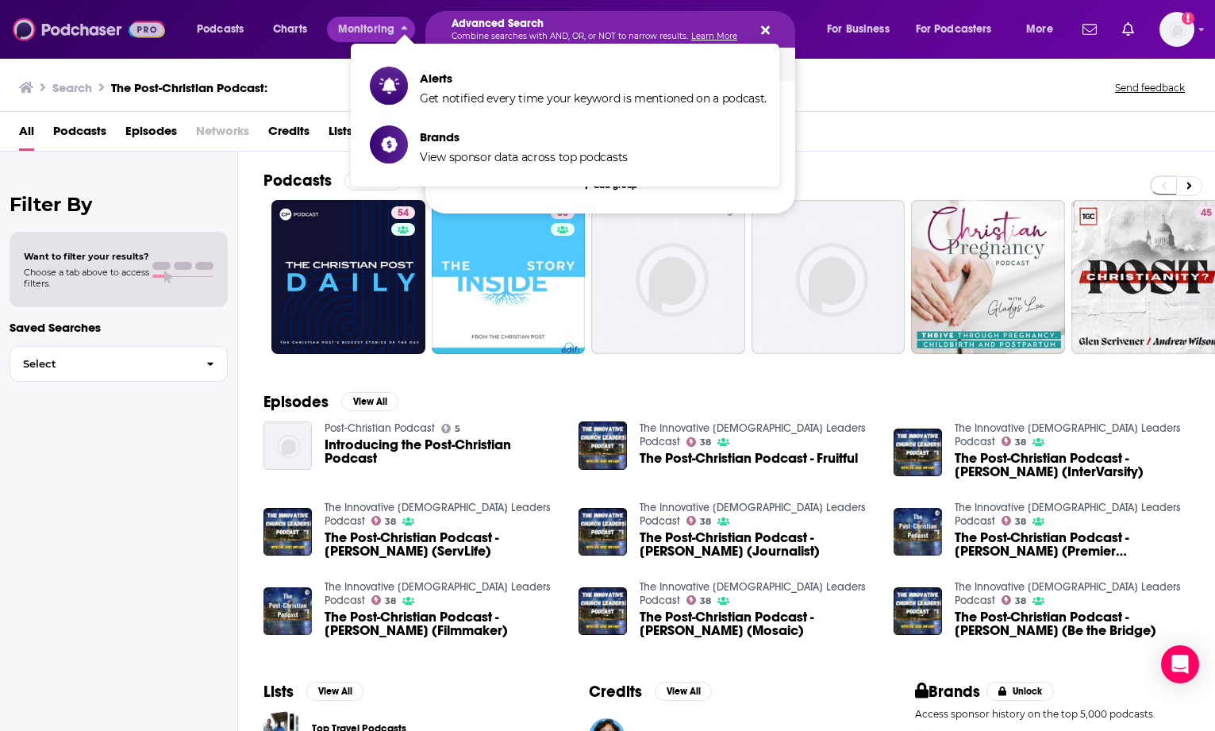
click at [71, 30] on img at bounding box center [89, 29] width 152 height 30
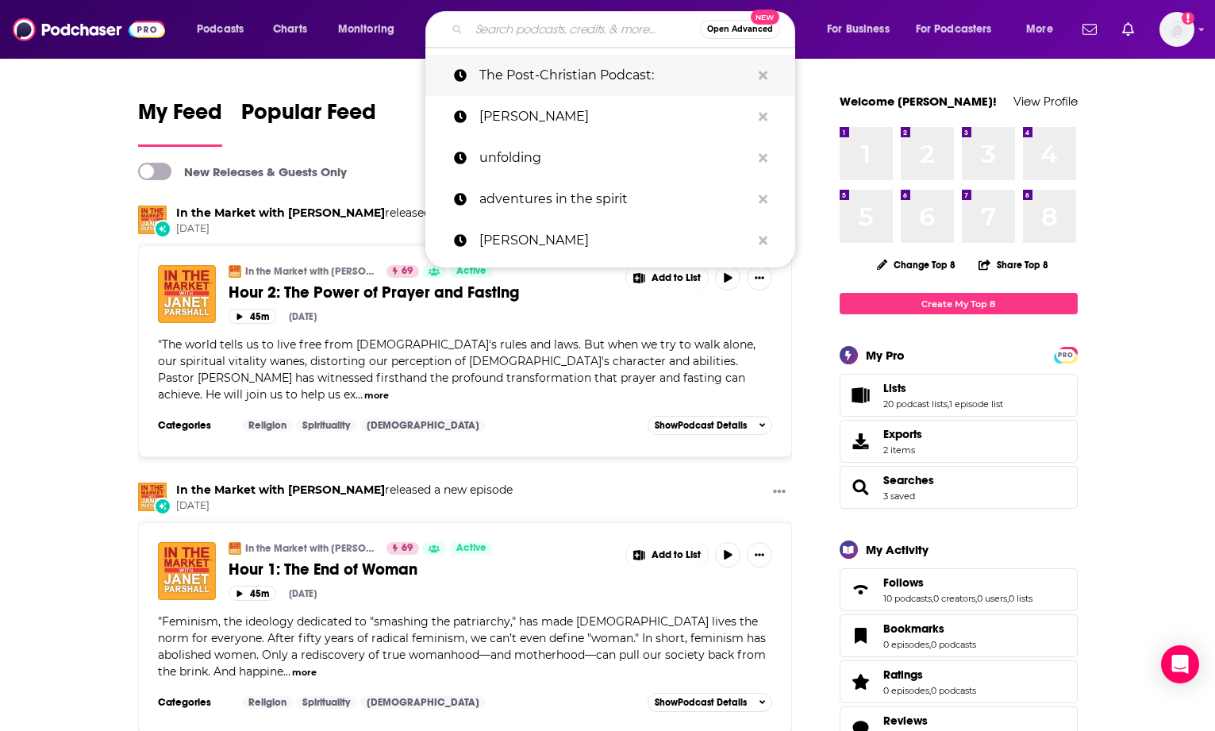
click at [505, 72] on p "The Post-Christian Podcast:" at bounding box center [614, 75] width 271 height 41
type input "The Post-Christian Podcast:"
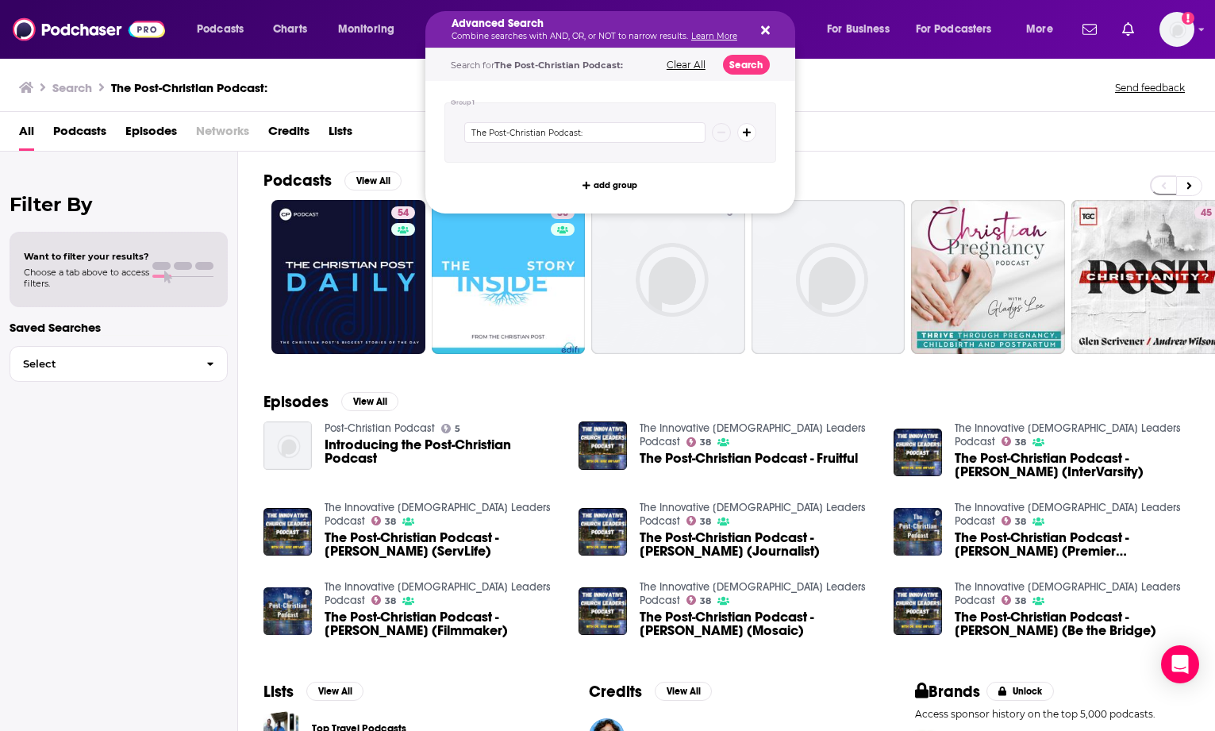
click at [763, 30] on icon "Search podcasts, credits, & more..." at bounding box center [765, 30] width 9 height 9
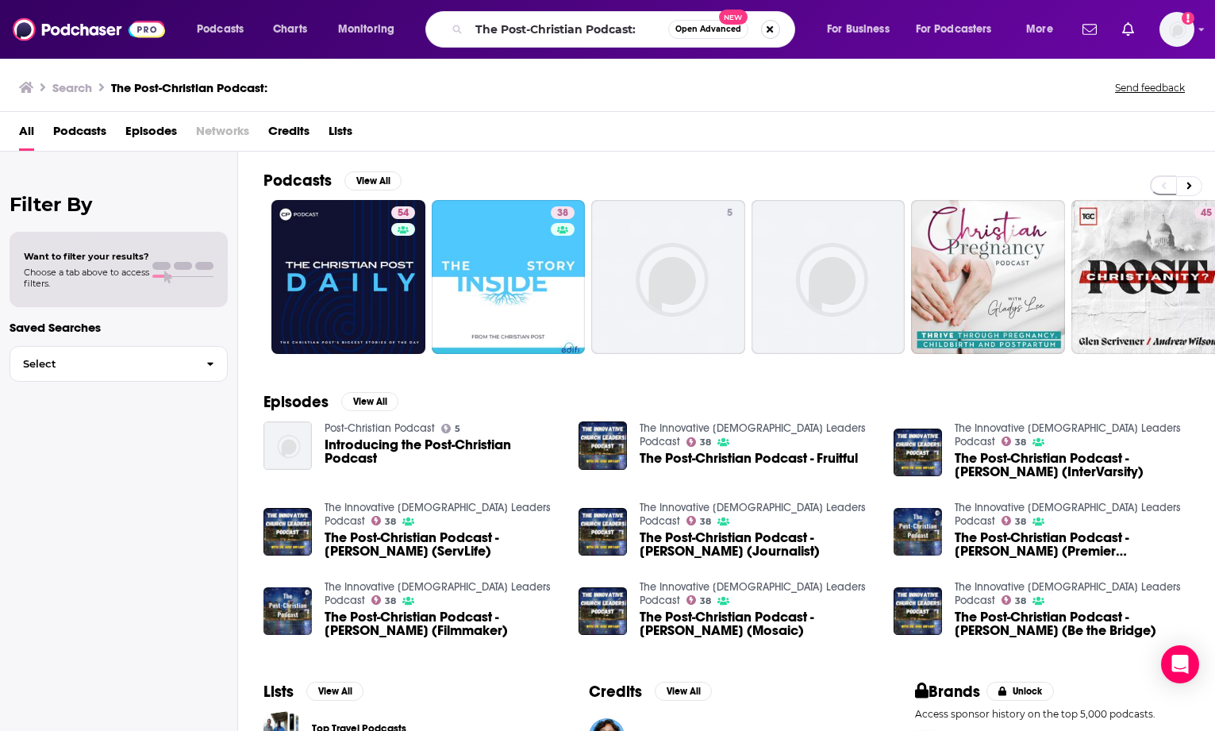
click at [772, 33] on button "Search podcasts, credits, & more..." at bounding box center [770, 29] width 19 height 19
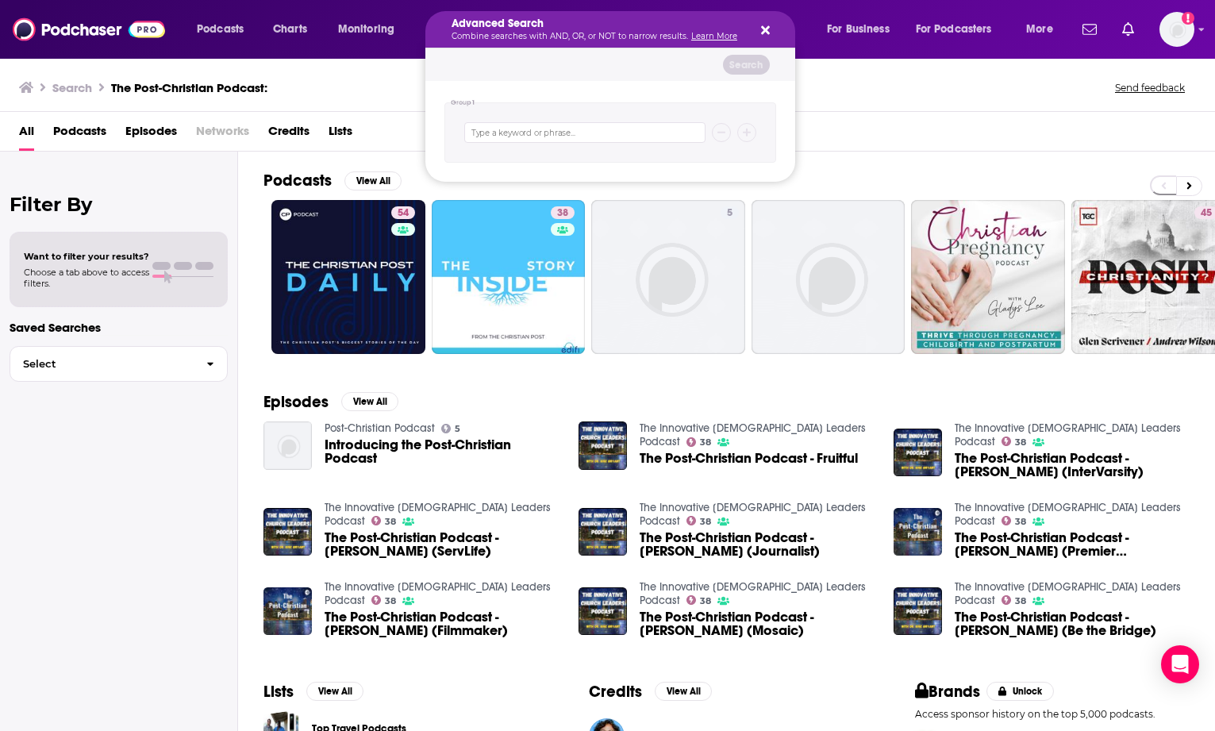
click at [765, 26] on icon "Search podcasts, credits, & more..." at bounding box center [765, 30] width 9 height 13
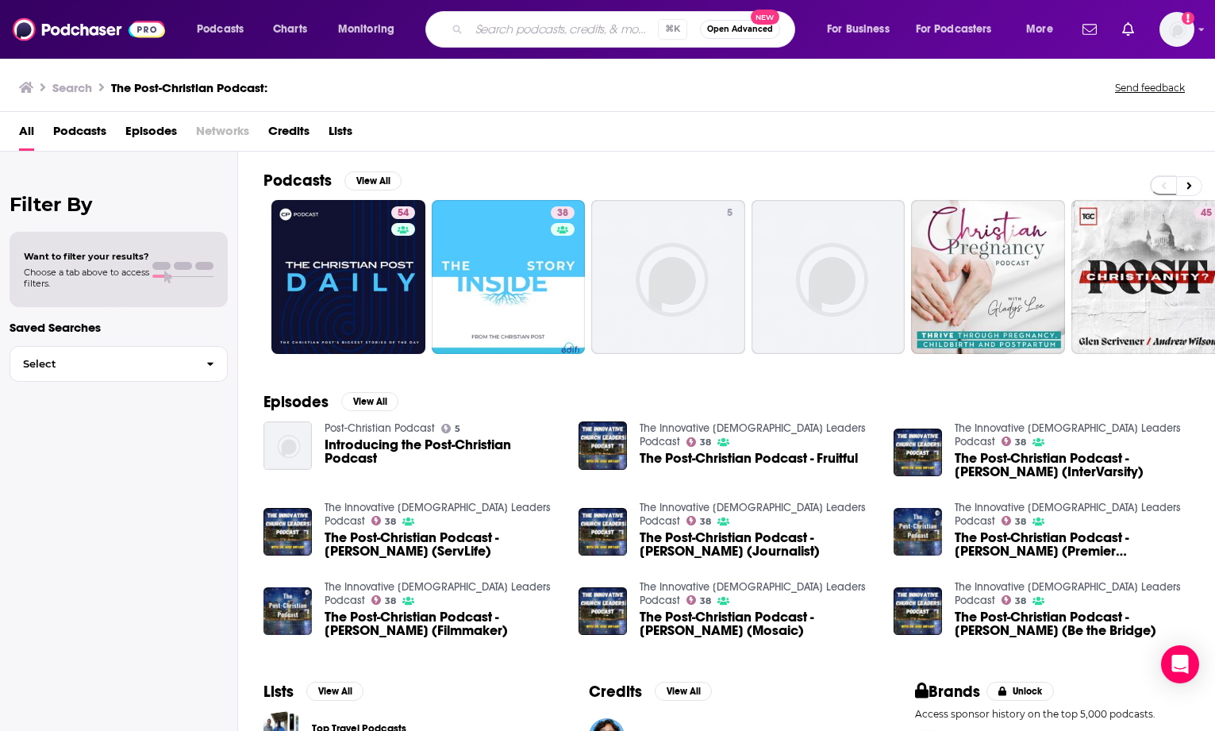
click at [519, 29] on input "Search podcasts, credits, & more..." at bounding box center [563, 29] width 189 height 25
type input "post-christian"
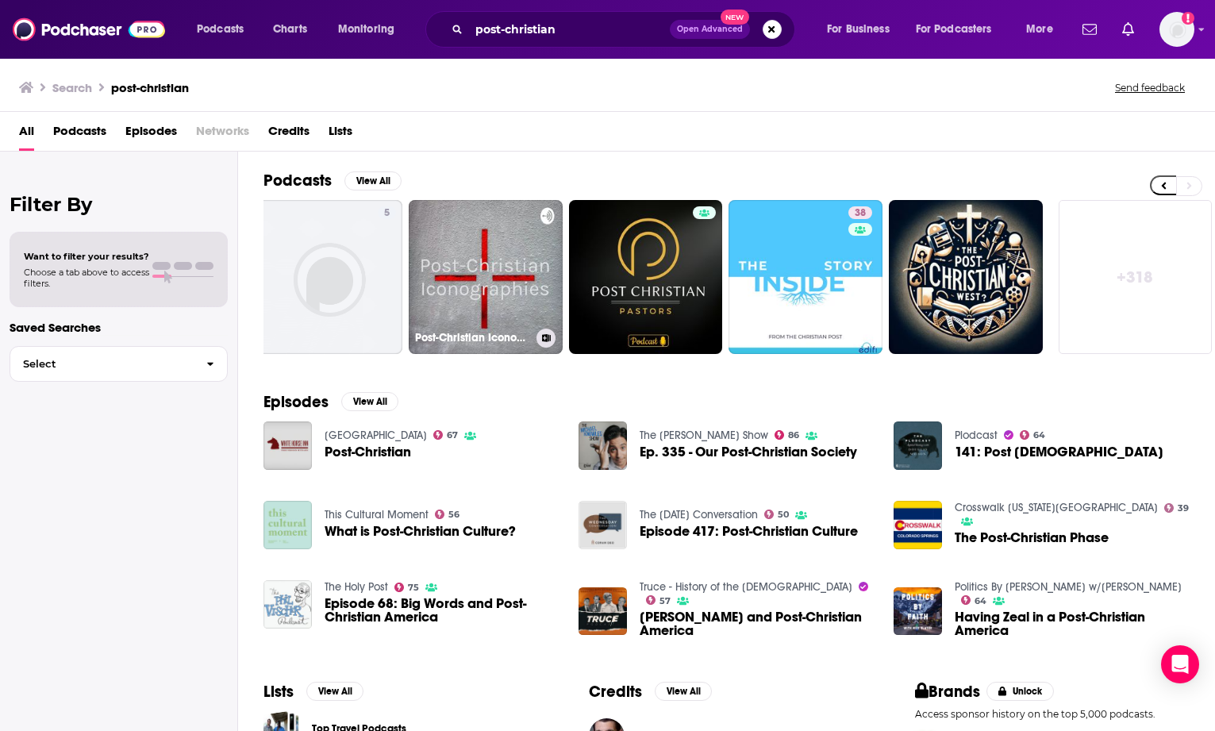
scroll to position [0, 506]
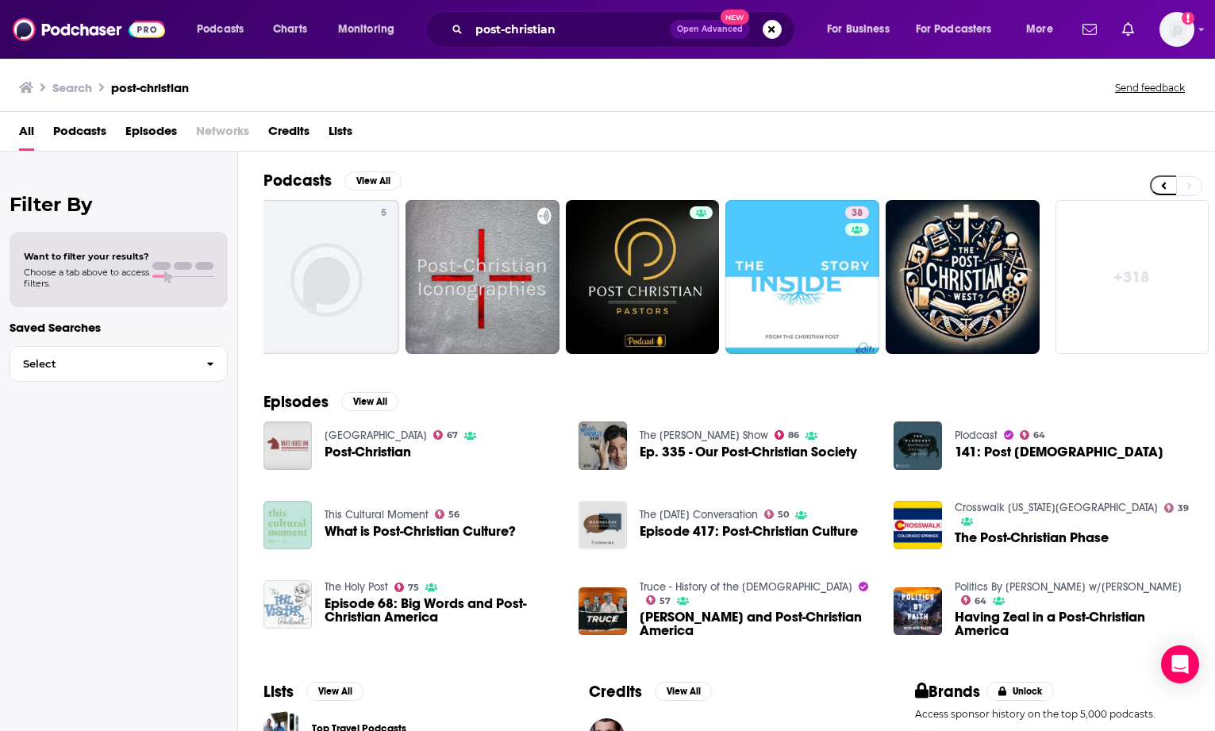
click at [291, 440] on img "Post-Christian" at bounding box center [287, 445] width 48 height 48
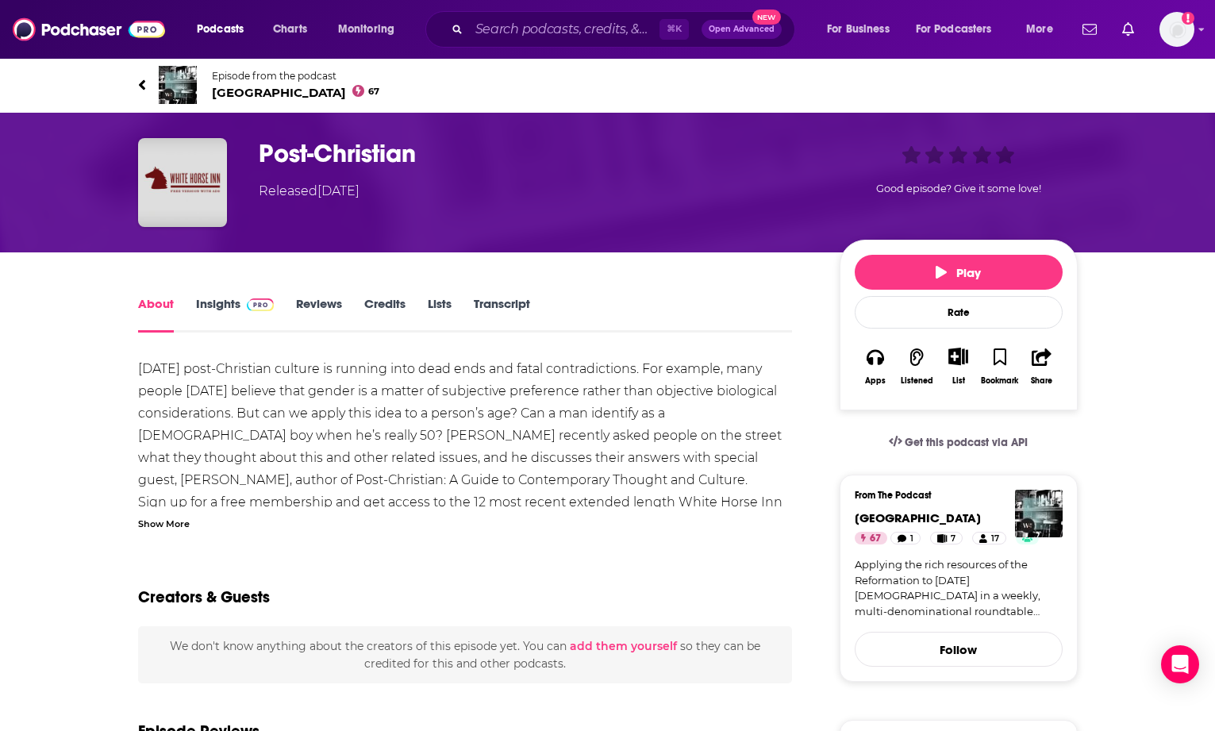
click at [217, 304] on link "Insights" at bounding box center [235, 314] width 79 height 36
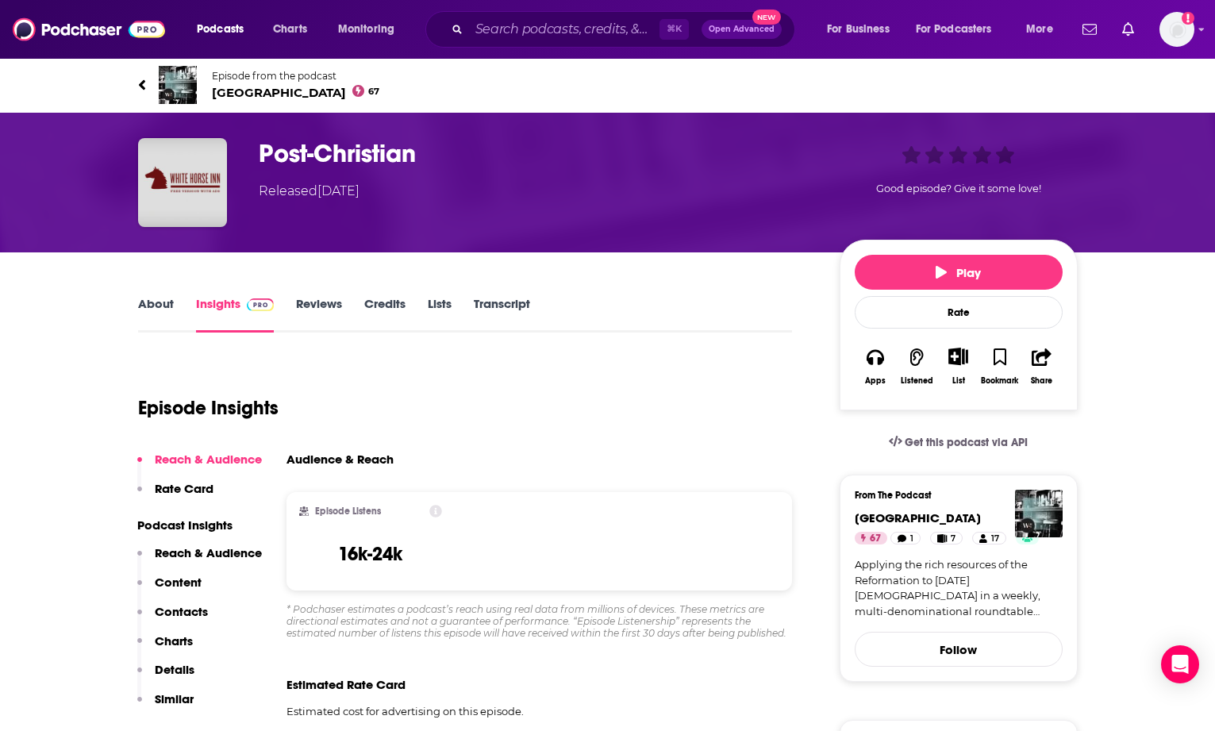
click at [317, 303] on link "Reviews" at bounding box center [319, 314] width 46 height 36
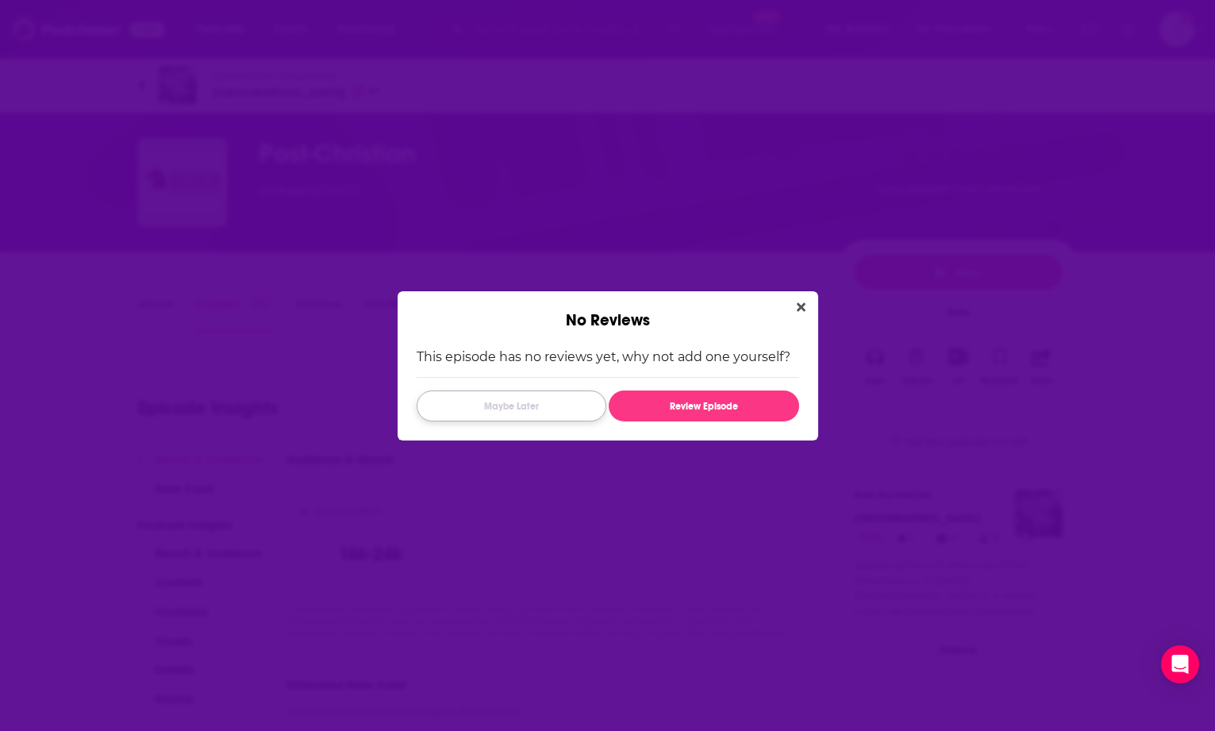
click at [528, 405] on button "Maybe Later" at bounding box center [512, 405] width 190 height 31
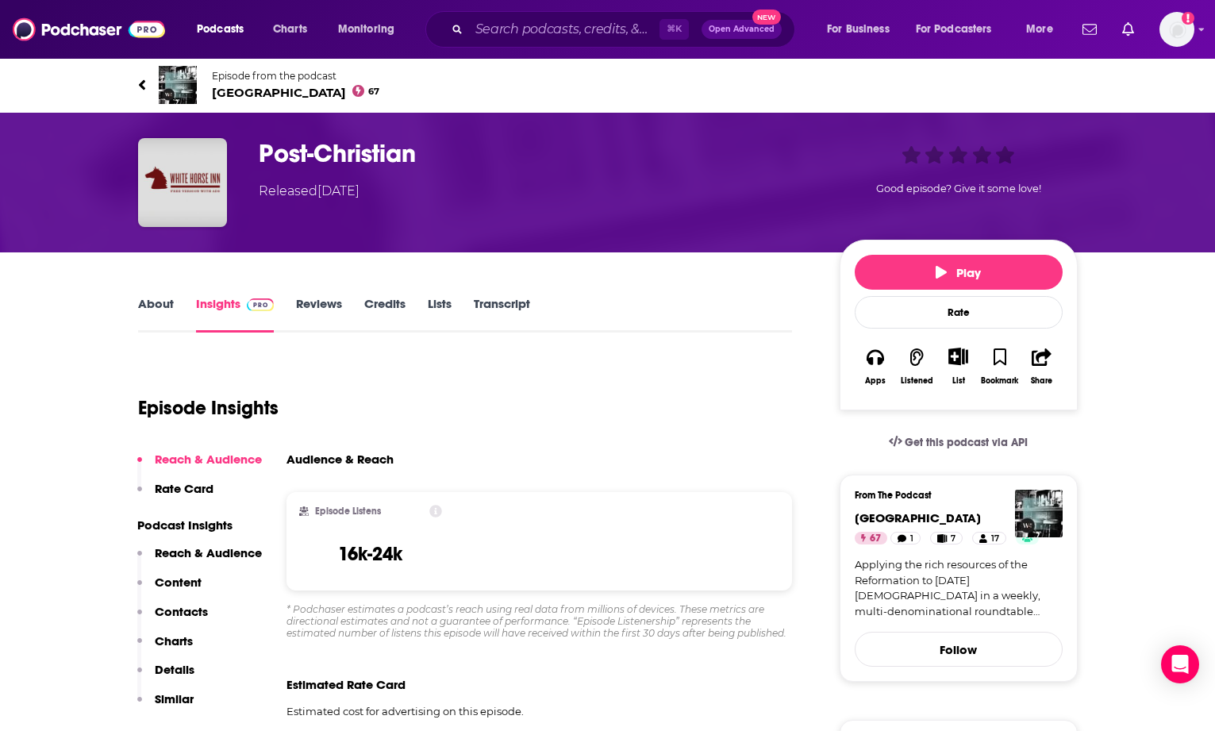
click at [149, 301] on link "About" at bounding box center [156, 314] width 36 height 36
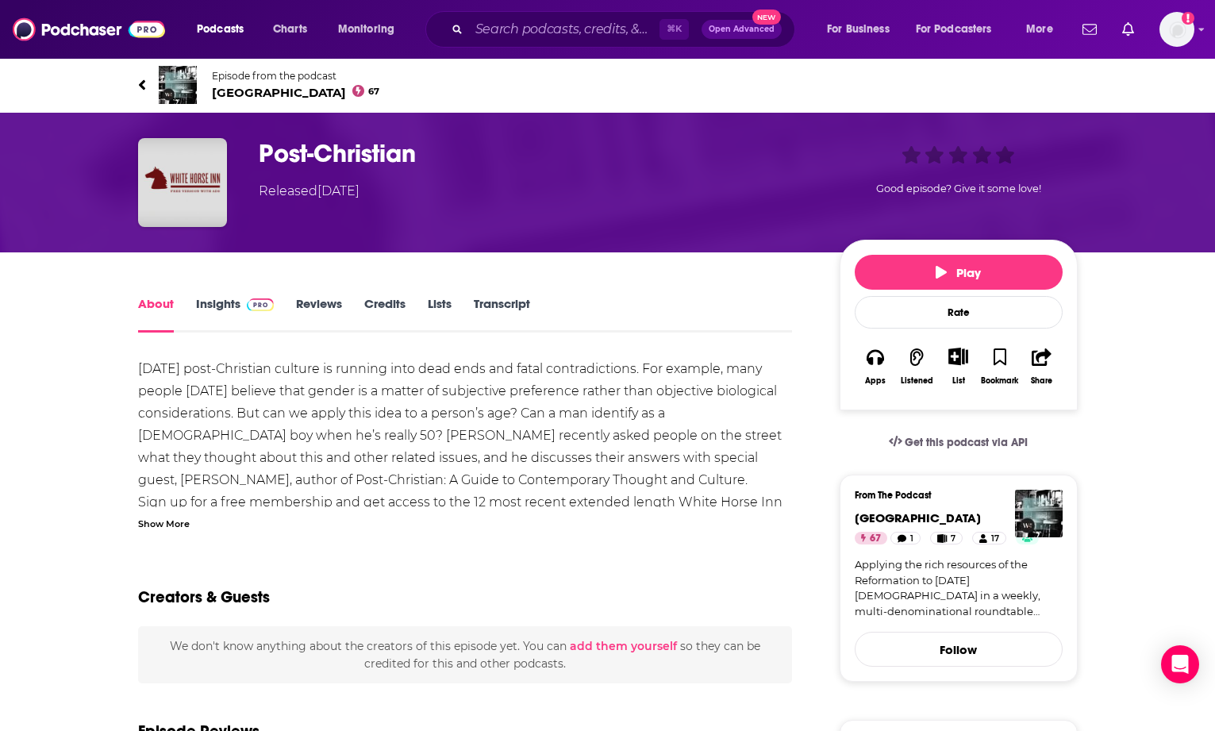
click at [236, 87] on span "White Horse Inn 67" at bounding box center [296, 92] width 168 height 15
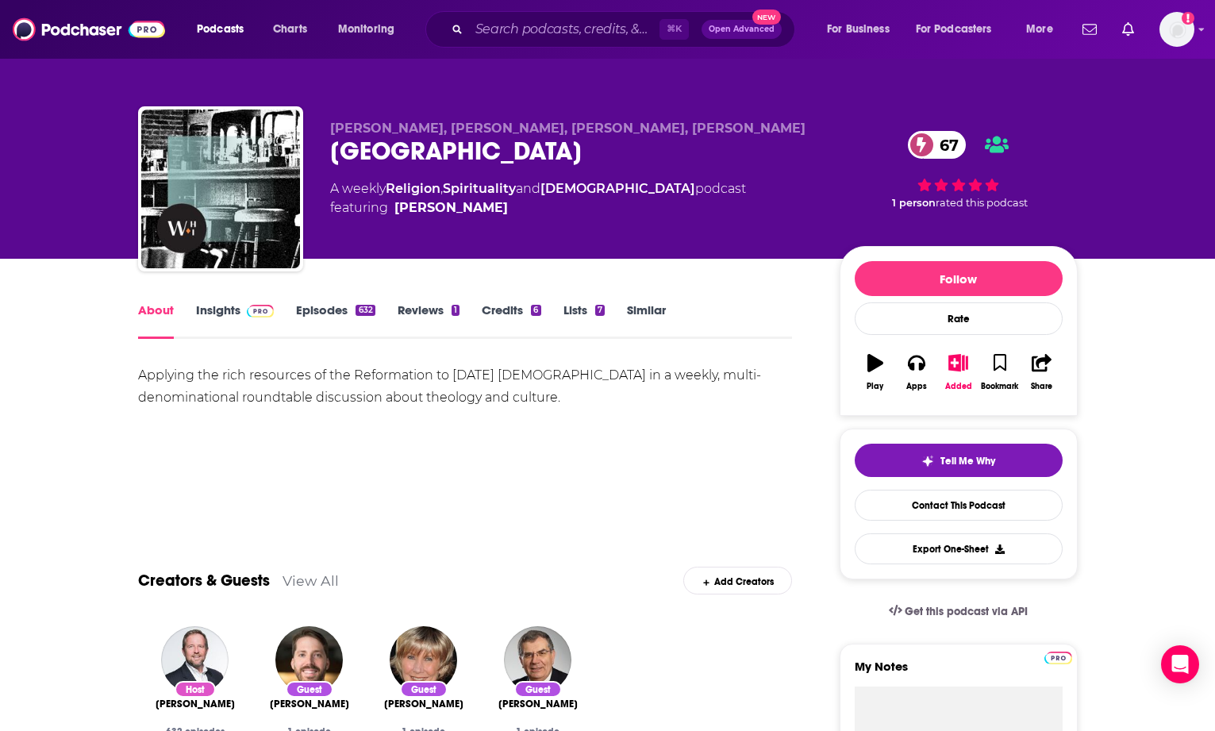
click at [318, 315] on link "Episodes 632" at bounding box center [335, 320] width 79 height 36
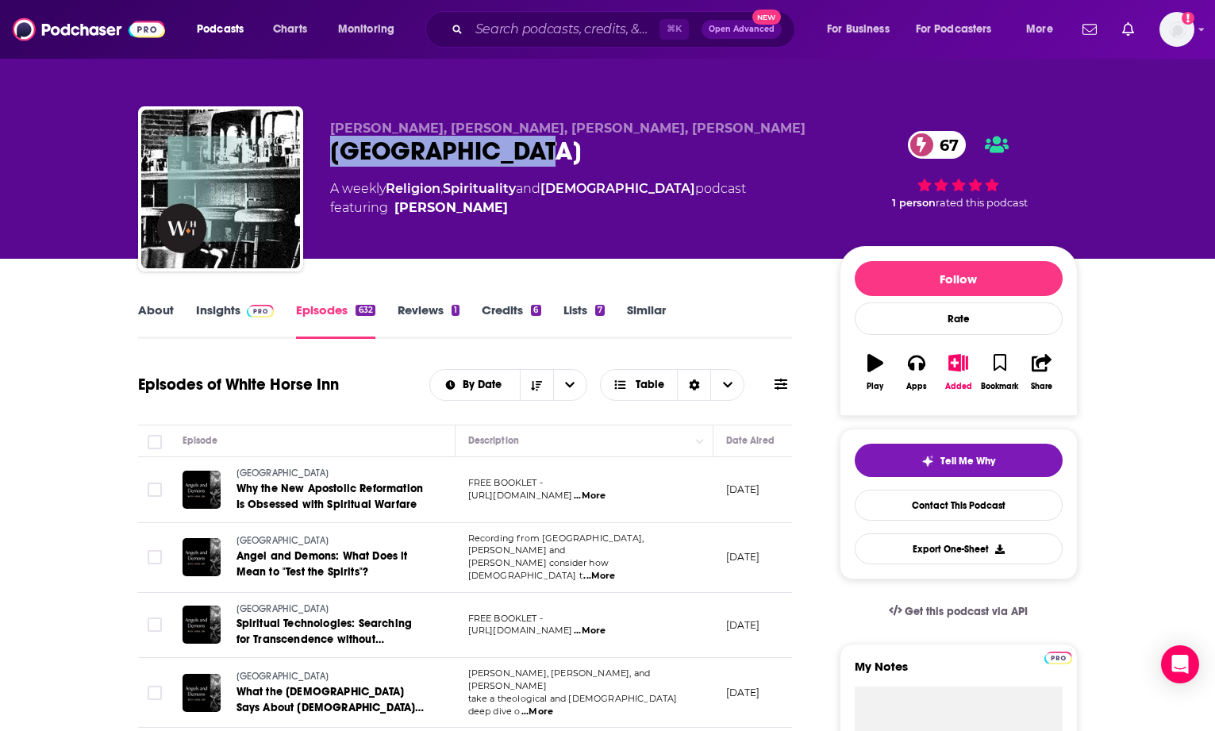
drag, startPoint x: 485, startPoint y: 149, endPoint x: 339, endPoint y: 152, distance: 146.0
click at [338, 152] on div "White Horse Inn 67" at bounding box center [572, 151] width 484 height 31
copy h2 "[GEOGRAPHIC_DATA]"
